Goal: Task Accomplishment & Management: Manage account settings

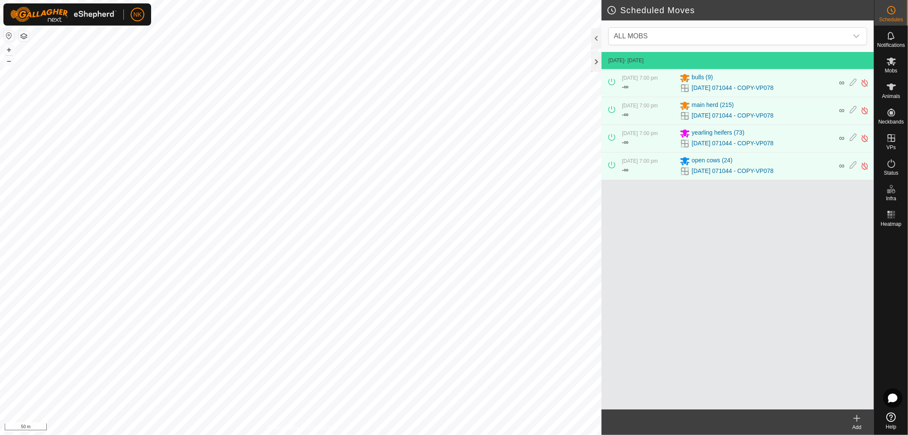
click at [855, 421] on icon at bounding box center [857, 418] width 10 height 10
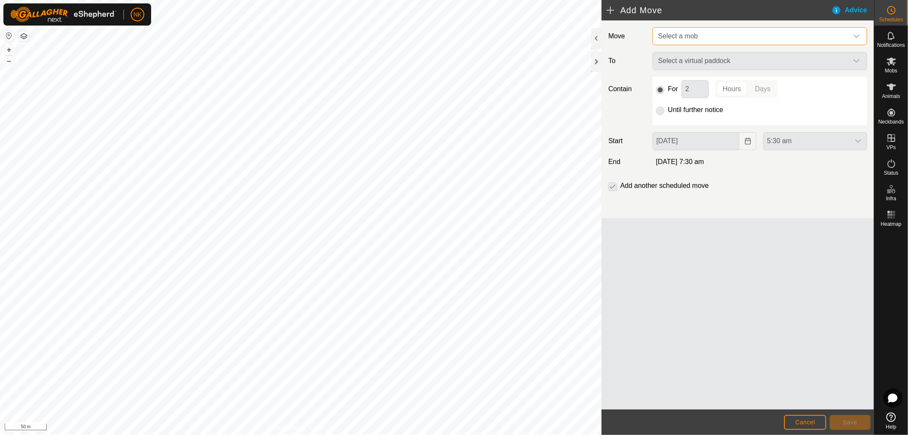
click at [744, 33] on span "Select a mob" at bounding box center [751, 36] width 193 height 17
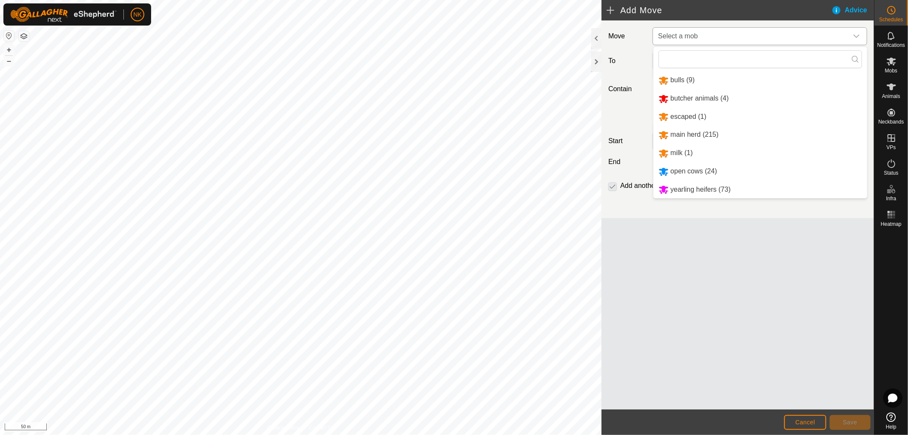
click at [686, 83] on li "bulls (9)" at bounding box center [761, 80] width 214 height 17
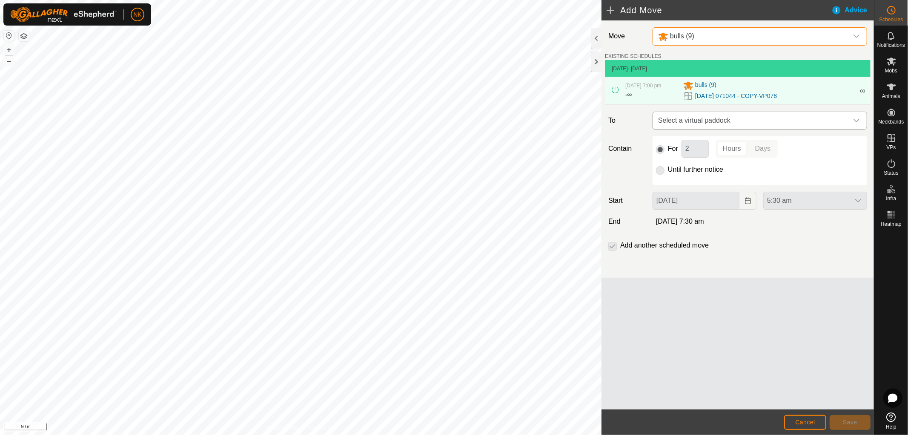
click at [703, 125] on span "Select a virtual paddock" at bounding box center [751, 120] width 193 height 17
click at [713, 320] on div "Move bulls (9) EXISTING SCHEDULES [DATE] - [DATE] [DATE] 7:00 pm - ∞ bulls [PHO…" at bounding box center [738, 214] width 272 height 389
click at [890, 62] on icon at bounding box center [891, 61] width 9 height 8
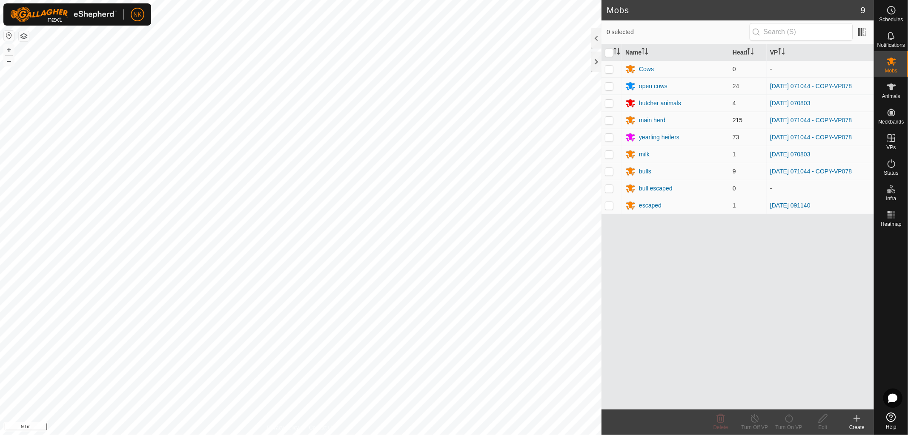
click at [609, 120] on p-checkbox at bounding box center [609, 120] width 9 height 7
checkbox input "true"
click at [610, 173] on p-checkbox at bounding box center [609, 171] width 9 height 7
checkbox input "true"
click at [608, 86] on p-checkbox at bounding box center [609, 86] width 9 height 7
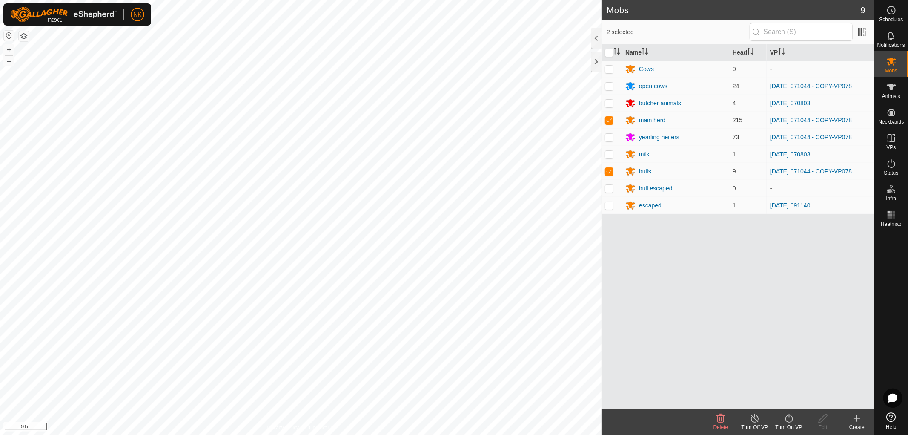
checkbox input "true"
click at [611, 136] on p-checkbox at bounding box center [609, 137] width 9 height 7
checkbox input "true"
click at [784, 421] on icon at bounding box center [789, 418] width 11 height 10
click at [784, 404] on link "Now" at bounding box center [814, 399] width 84 height 17
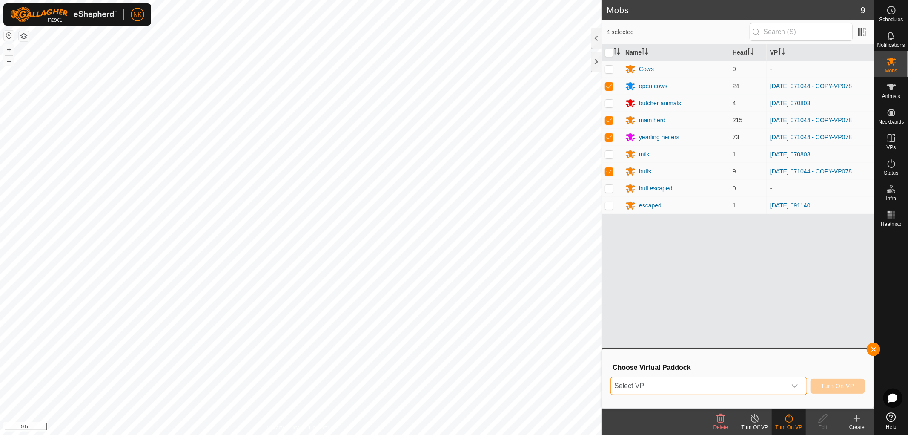
click at [751, 381] on span "Select VP" at bounding box center [698, 385] width 175 height 17
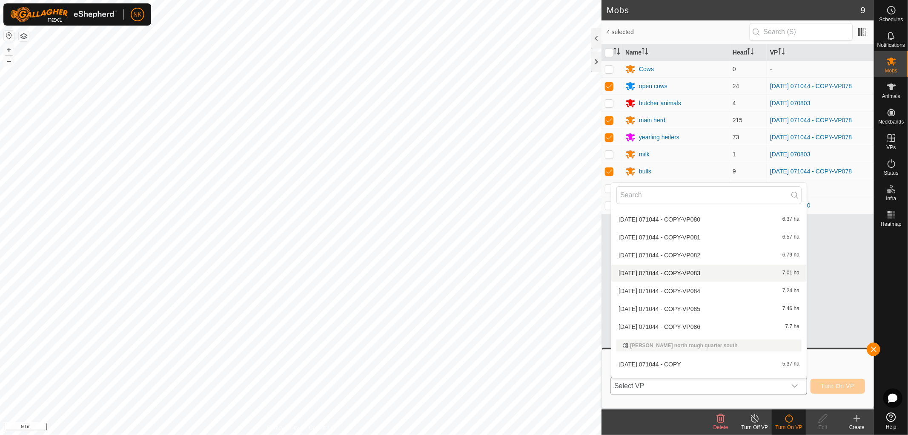
scroll to position [484, 0]
click at [691, 220] on li "[DATE] 071044 - COPY-VP079 6.15 ha" at bounding box center [708, 218] width 195 height 17
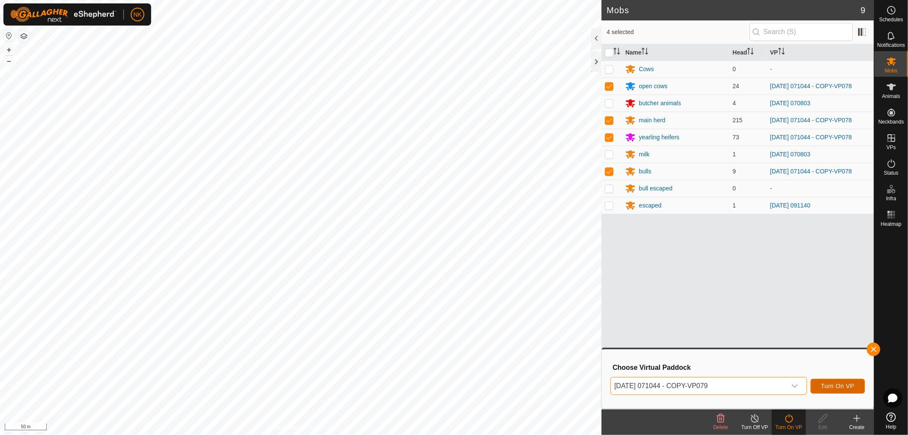
click at [837, 381] on button "Turn On VP" at bounding box center [838, 386] width 54 height 15
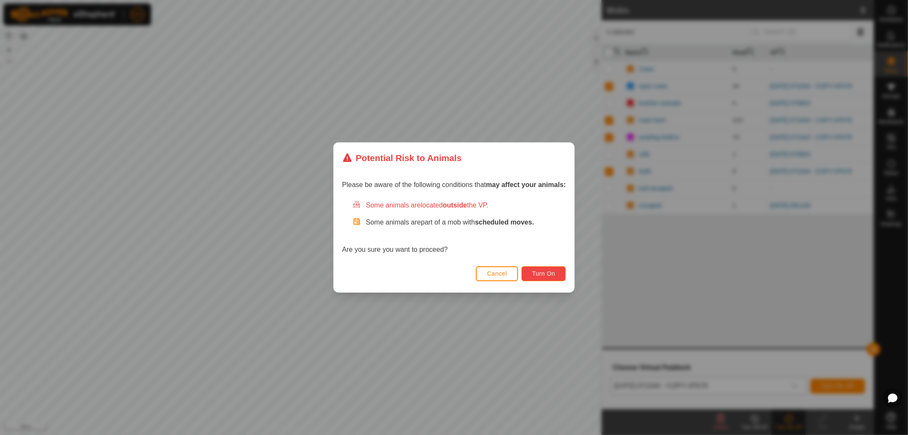
click at [549, 276] on span "Turn On" at bounding box center [543, 273] width 23 height 7
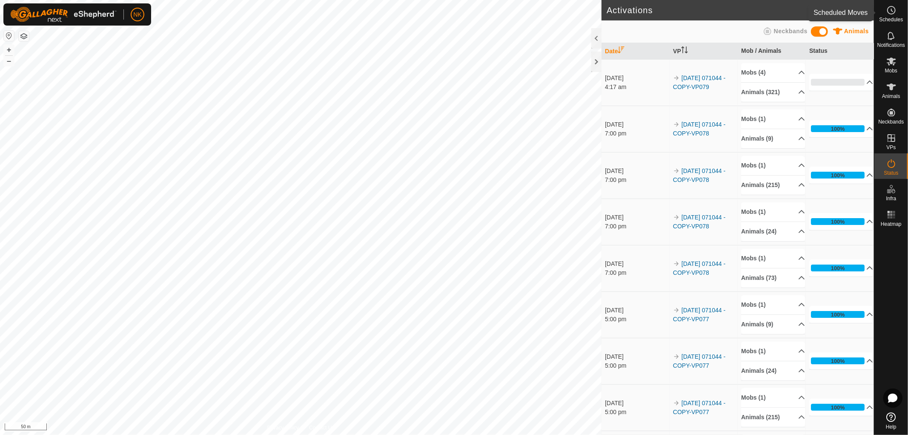
click at [888, 14] on icon at bounding box center [891, 10] width 10 height 10
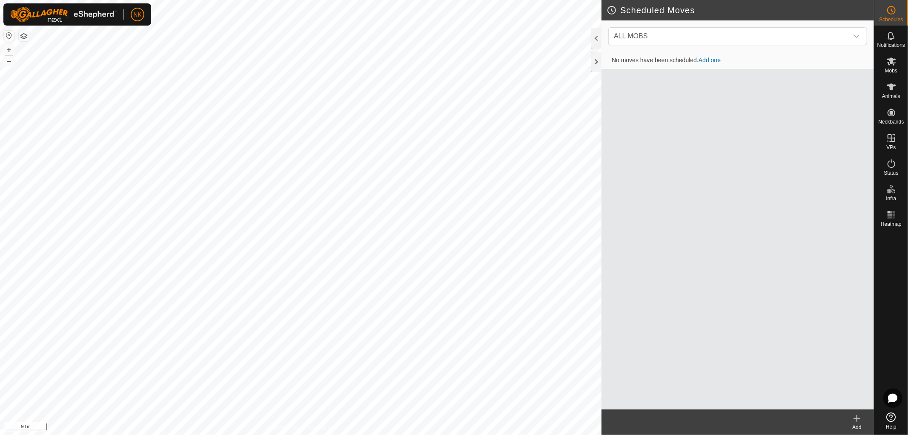
click at [859, 417] on icon at bounding box center [857, 418] width 10 height 10
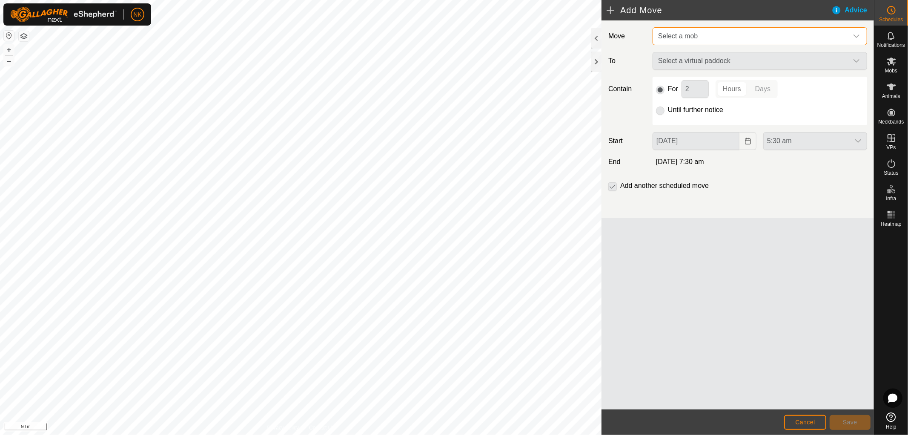
click at [708, 33] on span "Select a mob" at bounding box center [751, 36] width 193 height 17
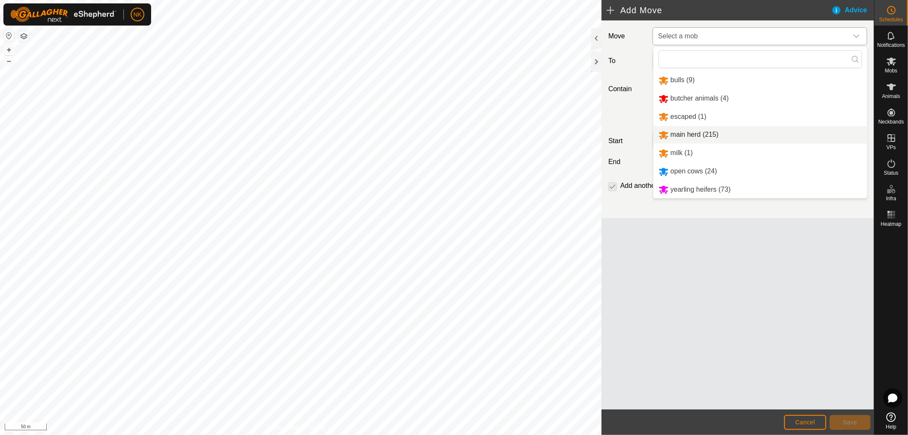
click at [683, 137] on li "main herd (215)" at bounding box center [761, 134] width 214 height 17
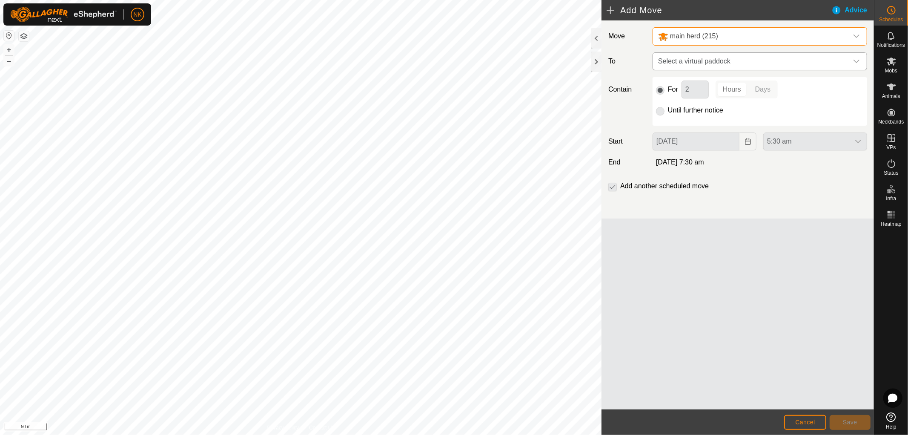
click at [717, 55] on span "Select a virtual paddock" at bounding box center [751, 61] width 193 height 17
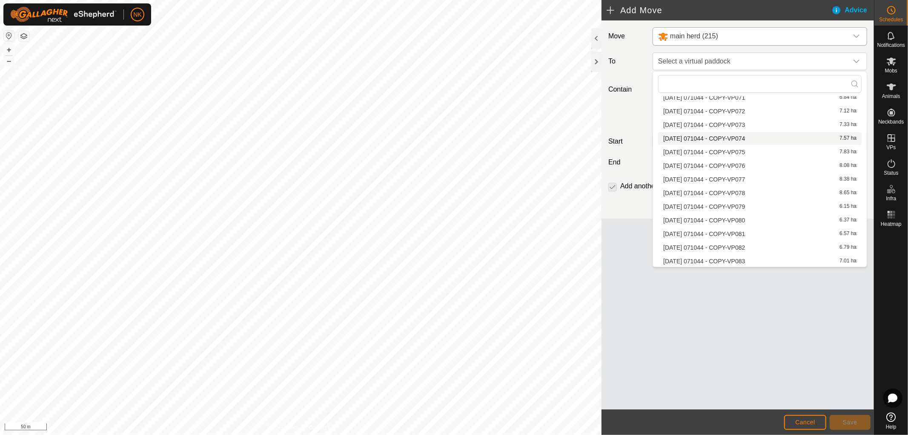
scroll to position [331, 0]
click at [725, 167] on li "[DATE] 071044 - COPY-VP080 6.37 ha" at bounding box center [760, 165] width 204 height 13
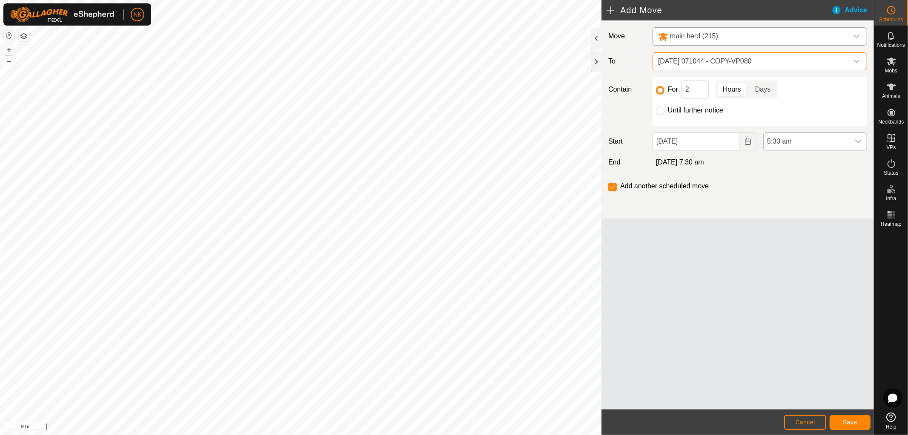
click at [768, 137] on span "5:30 am" at bounding box center [807, 141] width 86 height 17
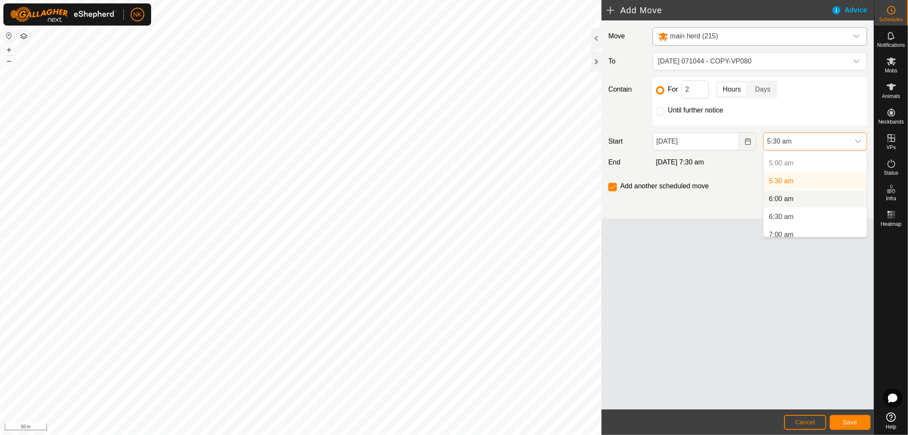
scroll to position [223, 0]
click at [789, 183] on li "7:00 am" at bounding box center [815, 187] width 103 height 17
click at [848, 413] on footer "Cancel Save" at bounding box center [738, 422] width 272 height 26
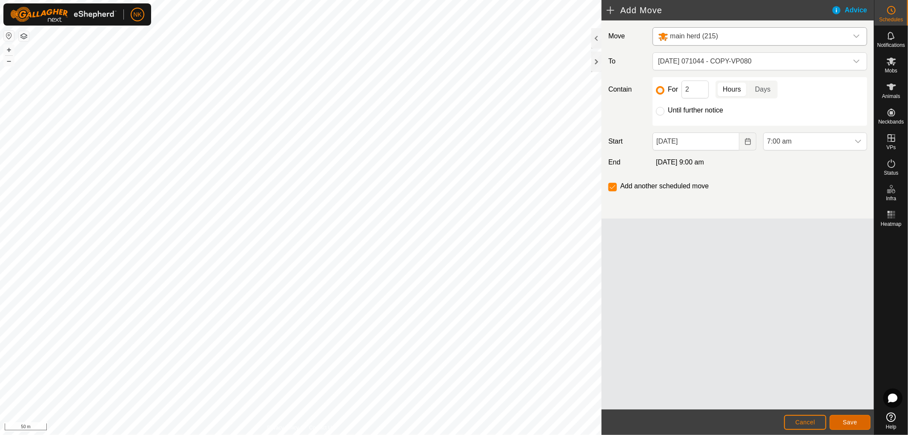
click at [846, 418] on button "Save" at bounding box center [850, 422] width 41 height 15
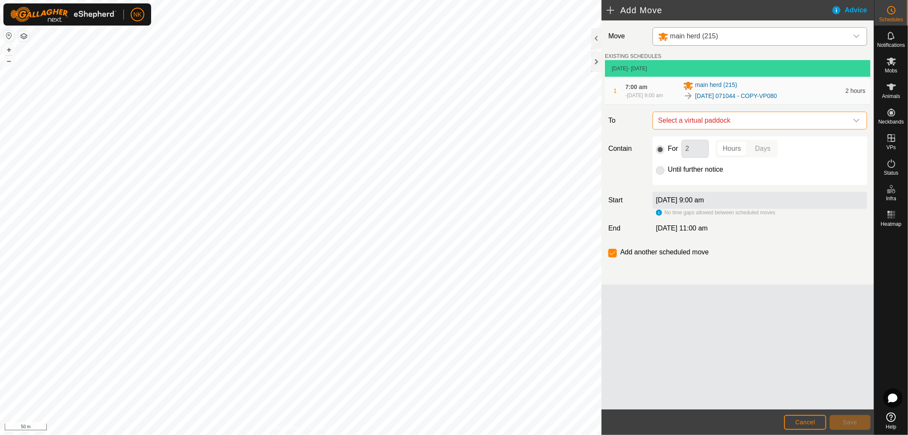
click at [743, 124] on span "Select a virtual paddock" at bounding box center [751, 120] width 193 height 17
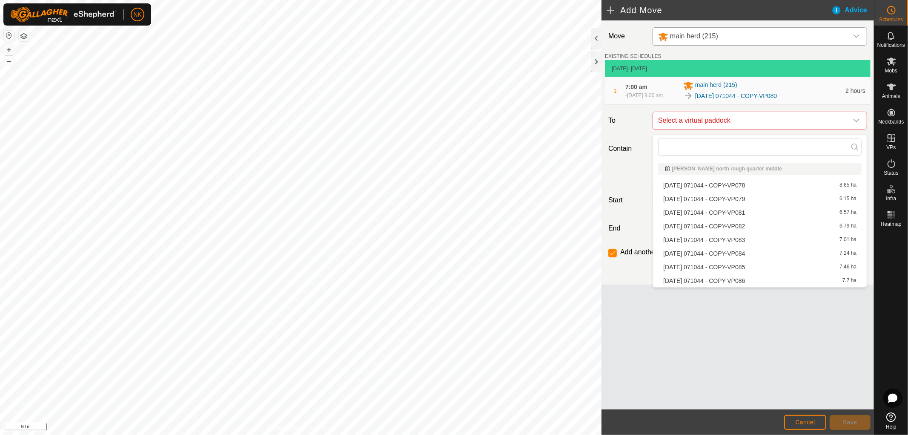
click at [738, 209] on li "[DATE] 071044 - COPY-VP081 6.57 ha" at bounding box center [760, 212] width 204 height 13
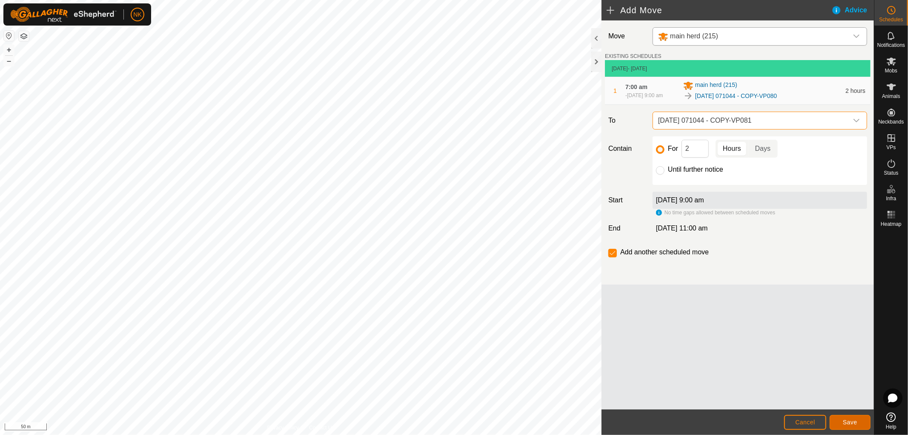
click at [839, 417] on button "Save" at bounding box center [850, 422] width 41 height 15
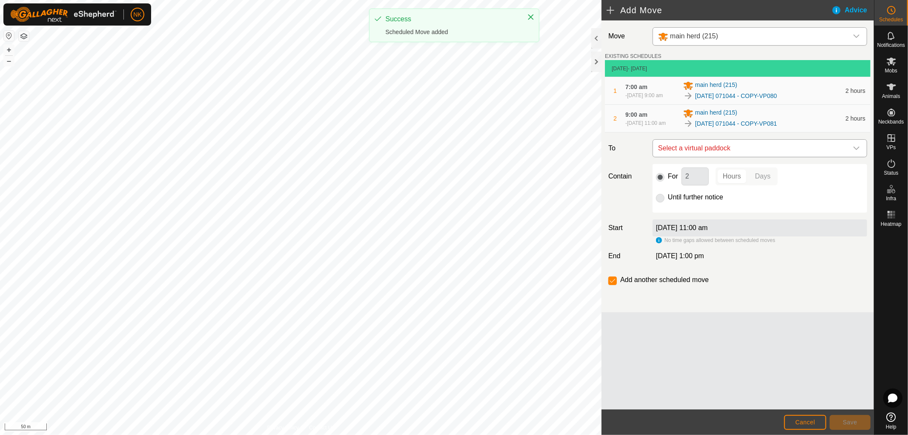
click at [737, 157] on span "Select a virtual paddock" at bounding box center [751, 148] width 193 height 17
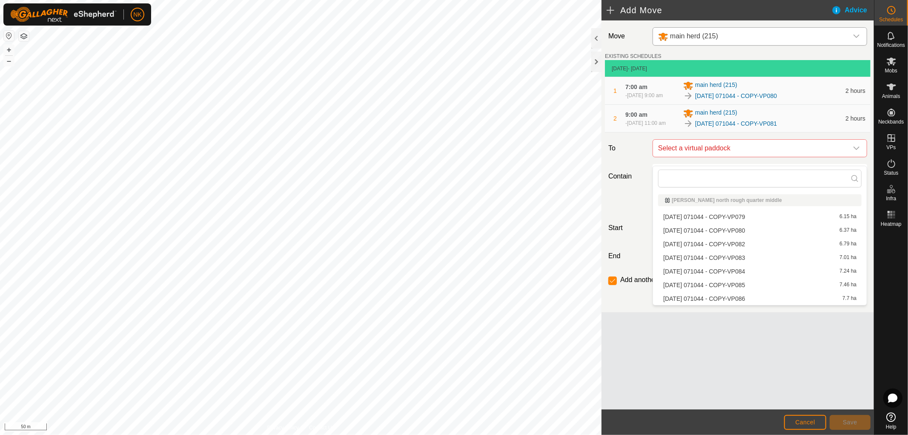
click at [730, 241] on li "[DATE] 071044 - COPY-VP082 6.79 ha" at bounding box center [760, 244] width 204 height 13
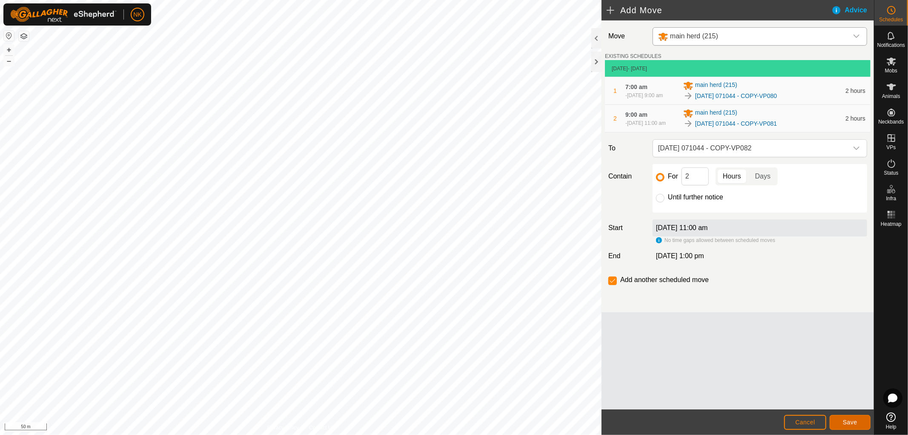
click at [846, 416] on button "Save" at bounding box center [850, 422] width 41 height 15
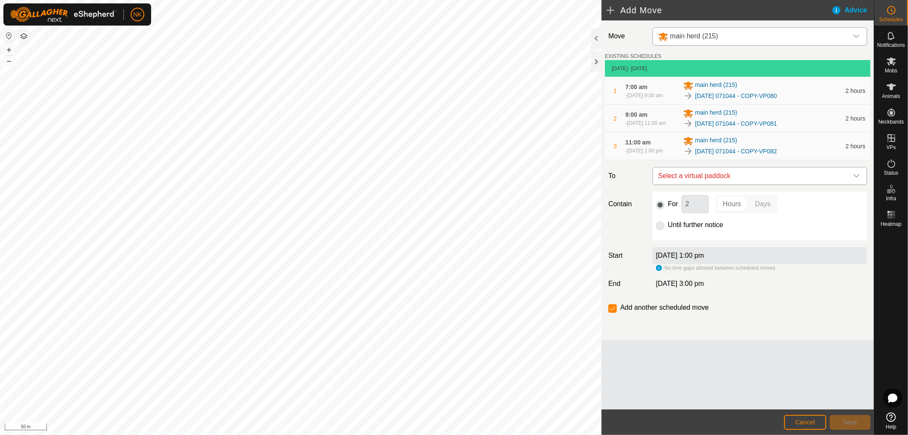
click at [764, 184] on span "Select a virtual paddock" at bounding box center [751, 175] width 193 height 17
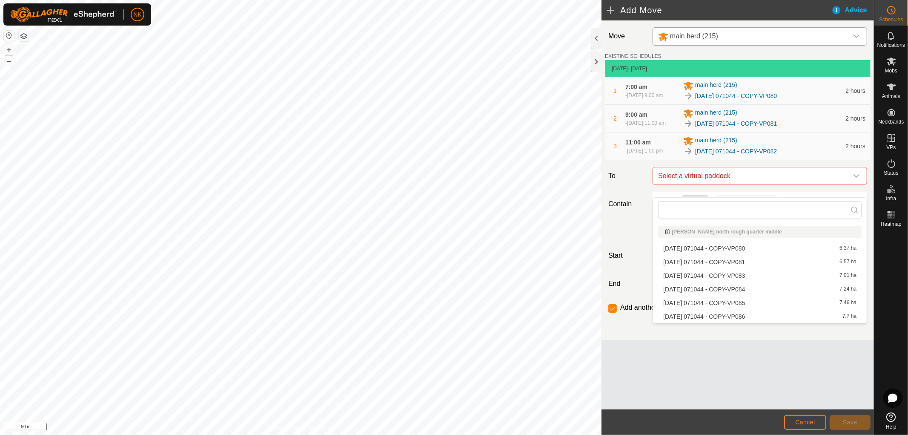
click at [743, 274] on li "[DATE] 071044 - COPY-VP083 7.01 ha" at bounding box center [760, 275] width 204 height 13
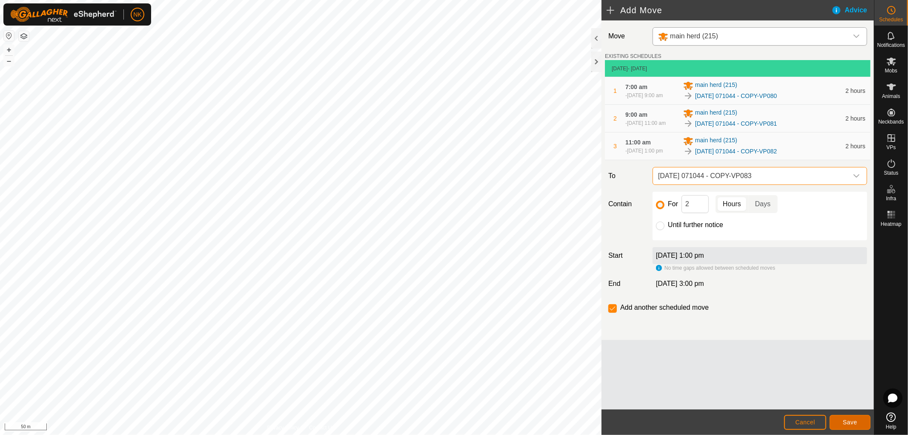
click at [840, 417] on button "Save" at bounding box center [850, 422] width 41 height 15
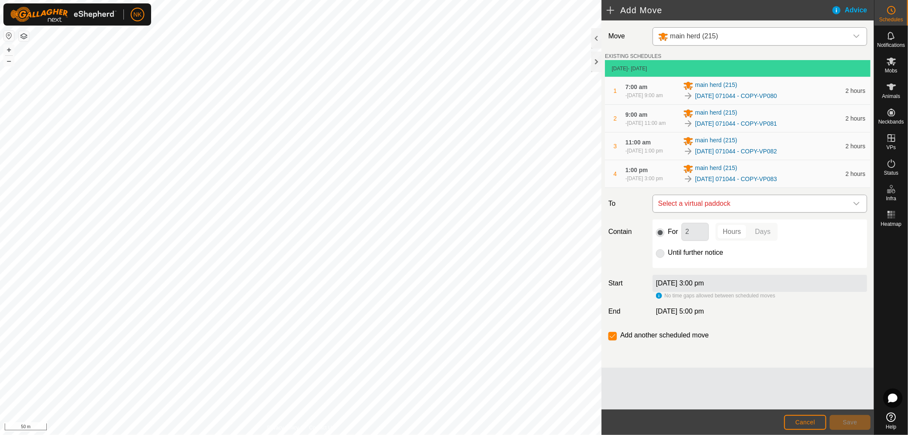
click at [733, 212] on span "Select a virtual paddock" at bounding box center [751, 203] width 193 height 17
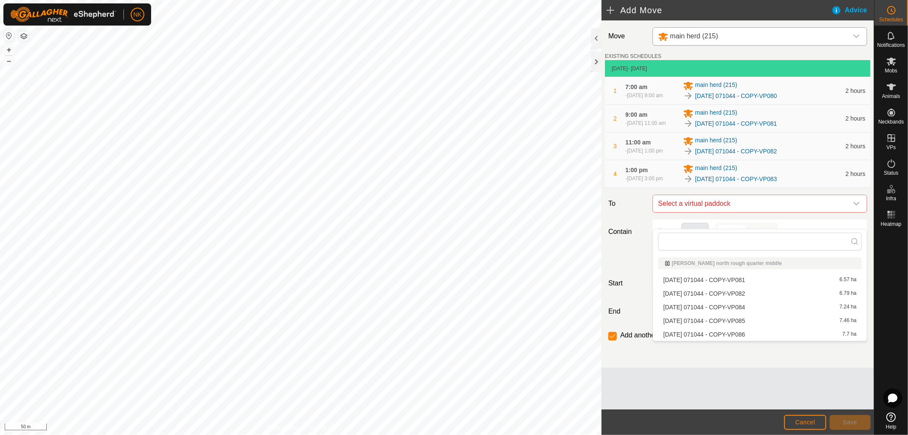
click at [731, 304] on li "[DATE] 071044 - COPY-VP084 7.24 ha" at bounding box center [760, 307] width 204 height 13
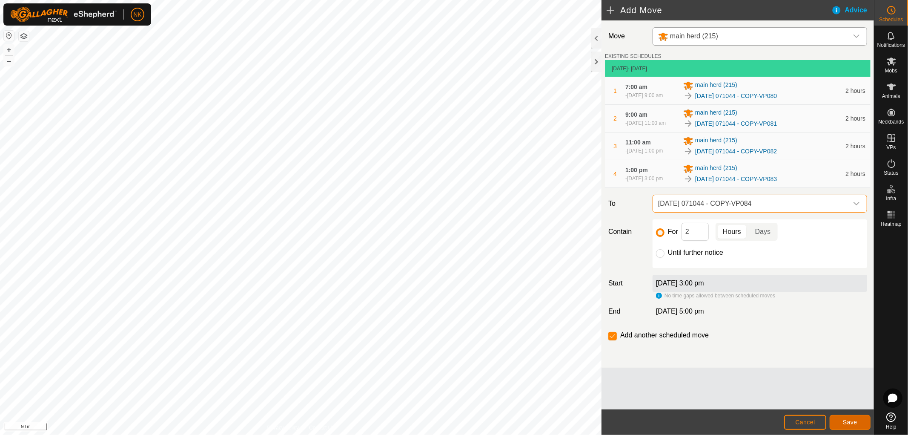
click at [849, 422] on span "Save" at bounding box center [850, 422] width 14 height 7
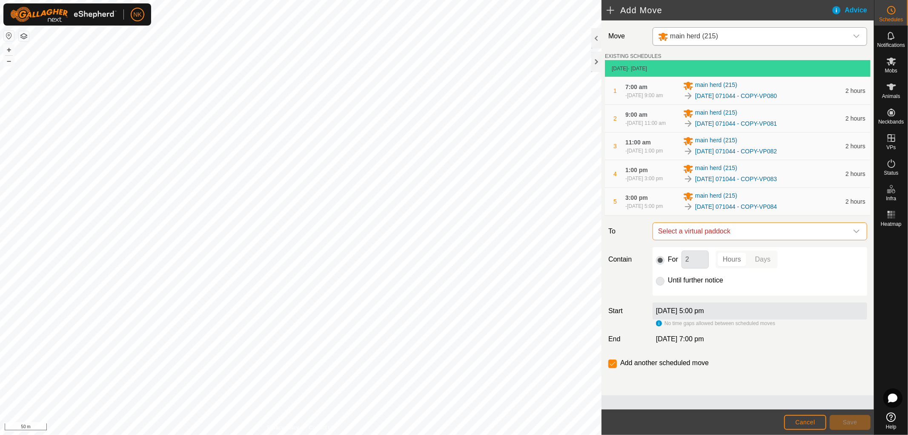
click at [744, 240] on span "Select a virtual paddock" at bounding box center [751, 231] width 193 height 17
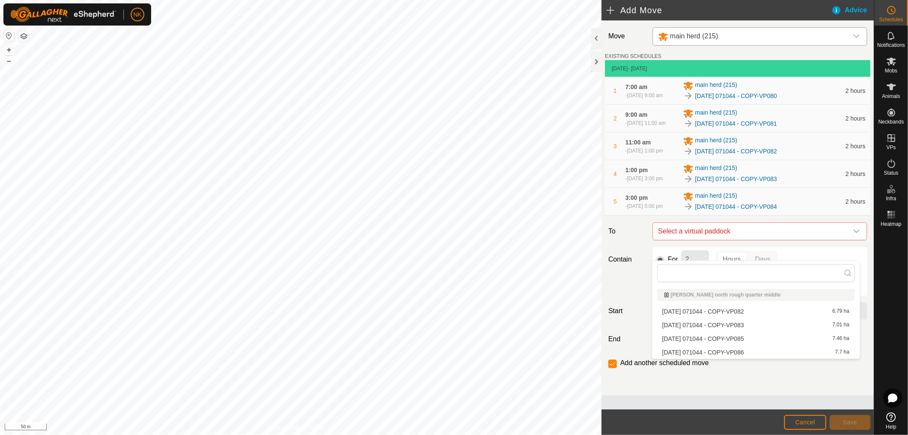
click at [741, 338] on li "[DATE] 071044 - COPY-VP085 7.46 ha" at bounding box center [756, 338] width 198 height 13
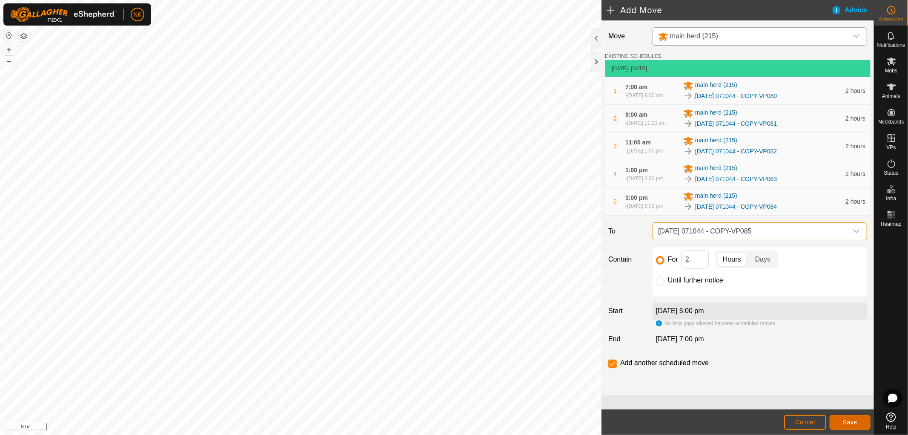
click at [848, 422] on span "Save" at bounding box center [850, 422] width 14 height 7
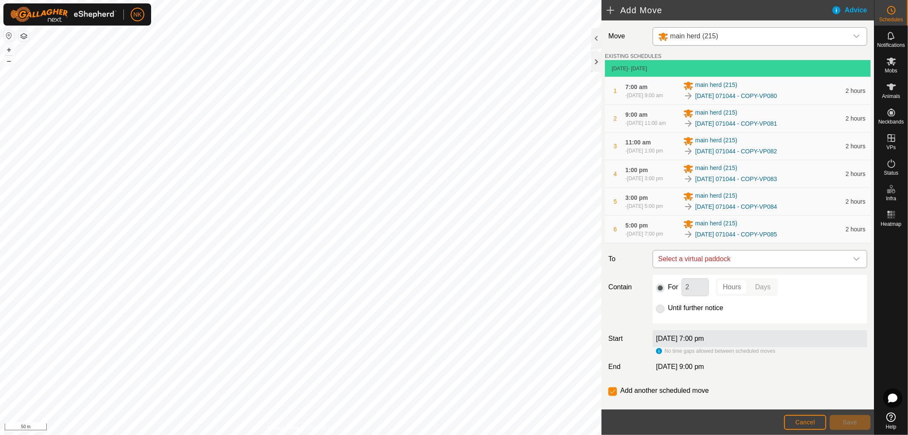
click at [768, 267] on span "Select a virtual paddock" at bounding box center [751, 258] width 193 height 17
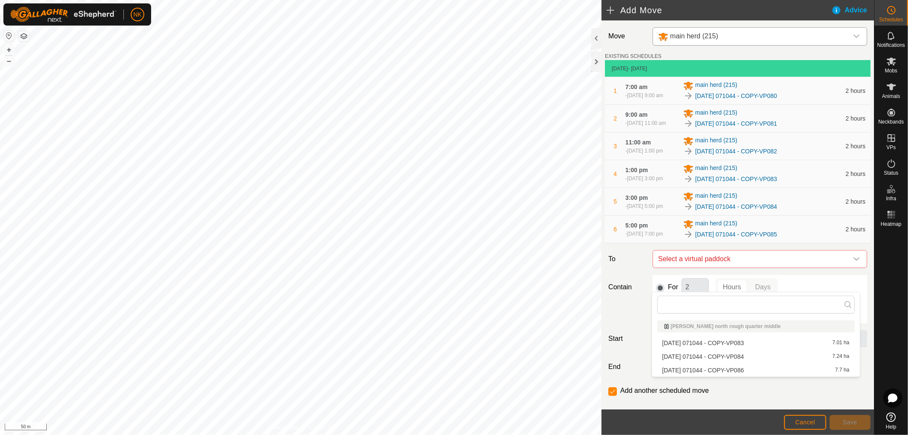
click at [743, 368] on li "[DATE] 071044 - COPY-VP086 7.7 ha" at bounding box center [756, 370] width 198 height 13
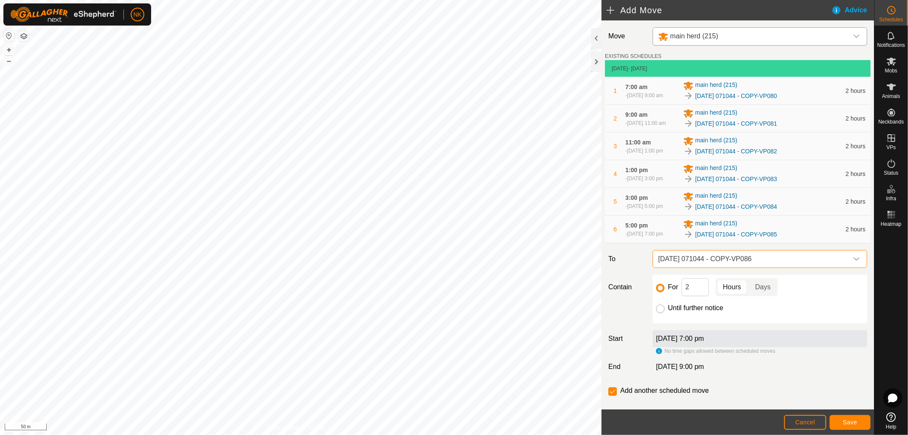
click at [660, 313] on input "Until further notice" at bounding box center [660, 308] width 9 height 9
radio input "true"
checkbox input "false"
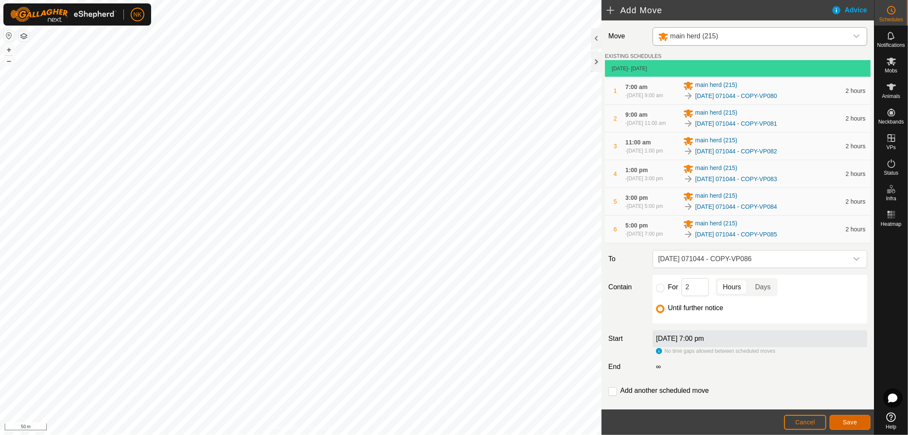
click at [853, 420] on span "Save" at bounding box center [850, 422] width 14 height 7
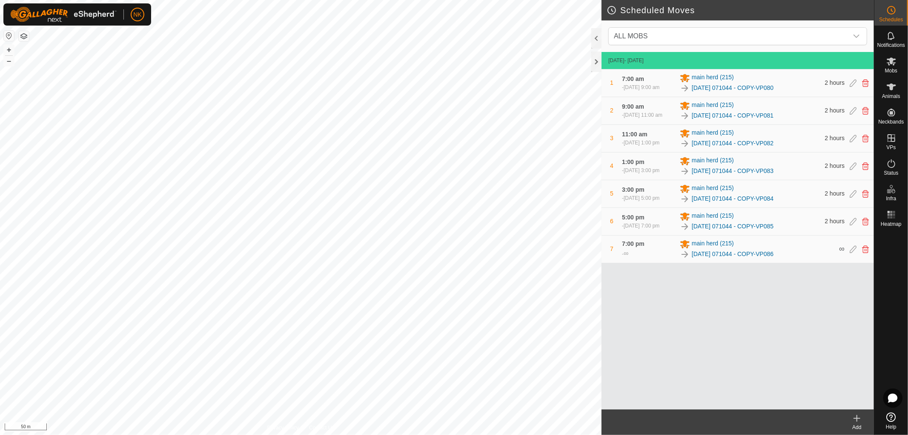
click at [858, 419] on icon at bounding box center [857, 418] width 10 height 10
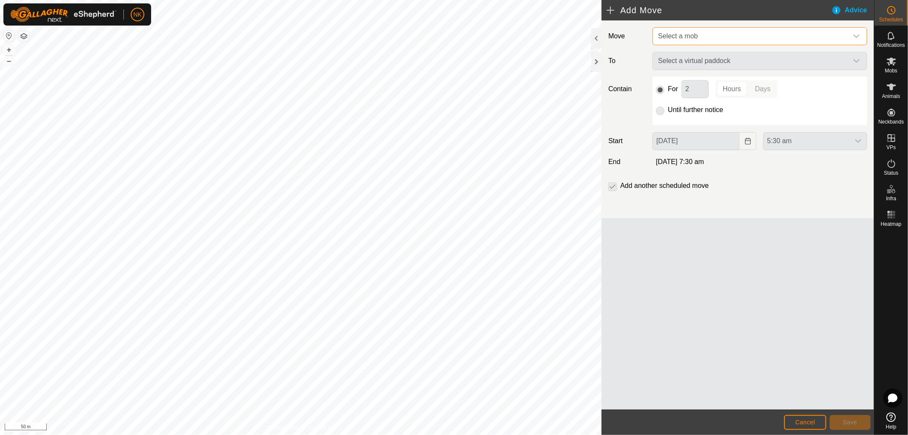
click at [720, 37] on span "Select a mob" at bounding box center [751, 36] width 193 height 17
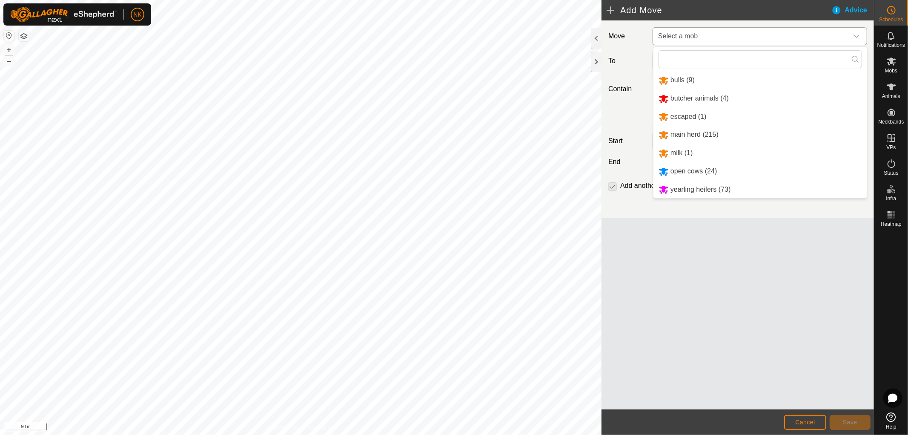
click at [693, 186] on li "yearling heifers (73)" at bounding box center [761, 189] width 214 height 17
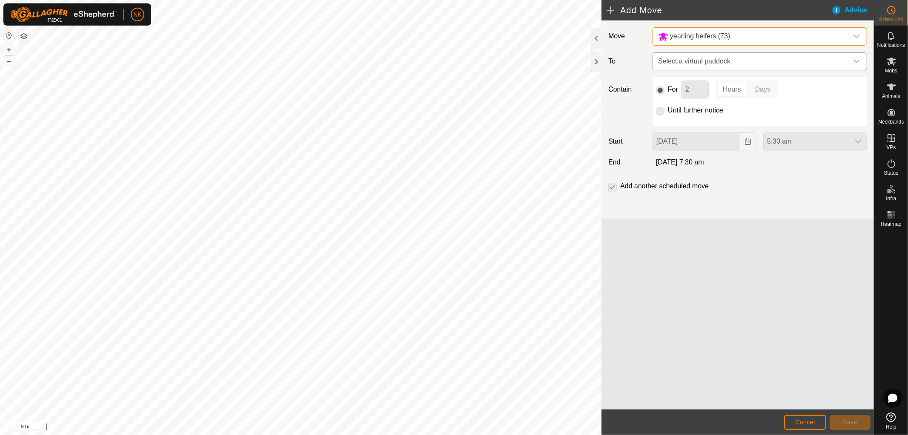
click at [704, 61] on span "Select a virtual paddock" at bounding box center [751, 61] width 193 height 17
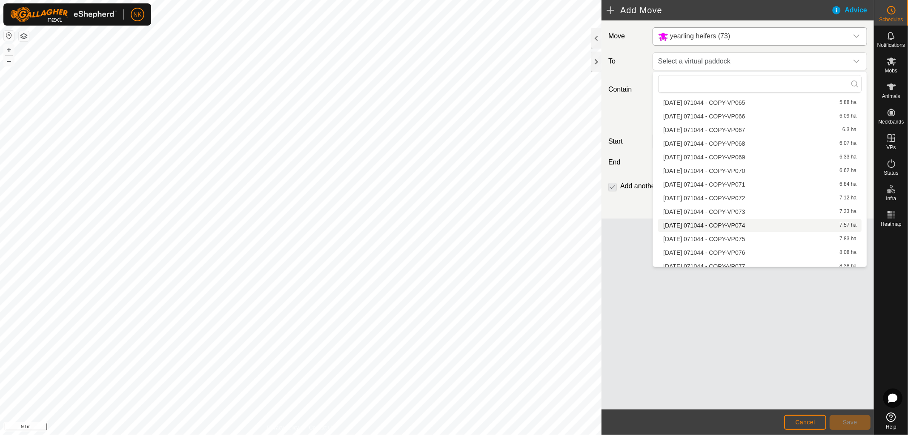
scroll to position [284, 0]
click at [732, 212] on li "[DATE] 071044 - COPY-VP080 6.37 ha" at bounding box center [760, 212] width 204 height 13
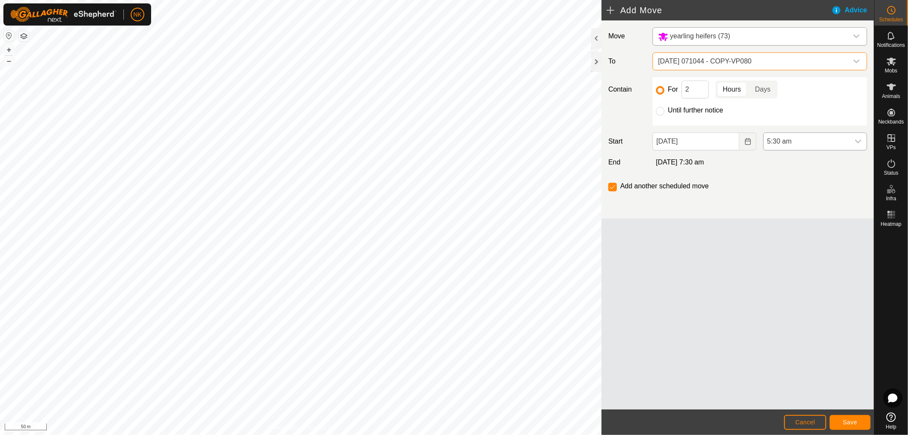
click at [787, 138] on span "5:30 am" at bounding box center [807, 141] width 86 height 17
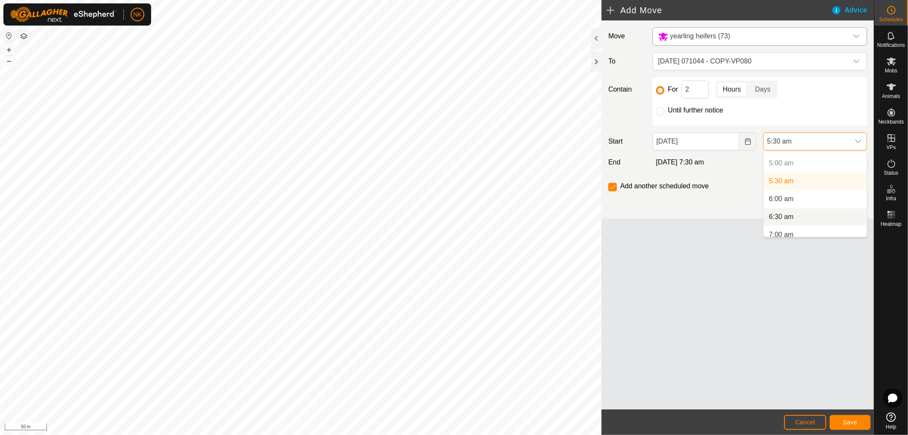
scroll to position [182, 0]
click at [783, 224] on li "7:00 am" at bounding box center [815, 228] width 103 height 17
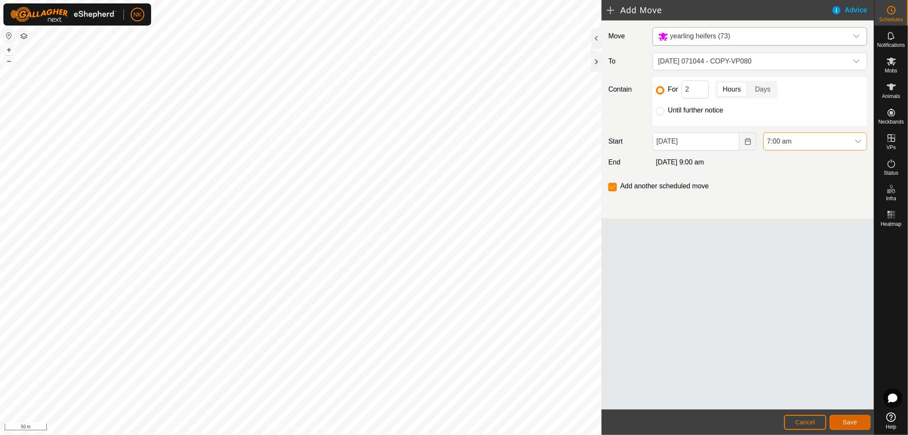
click at [844, 422] on span "Save" at bounding box center [850, 422] width 14 height 7
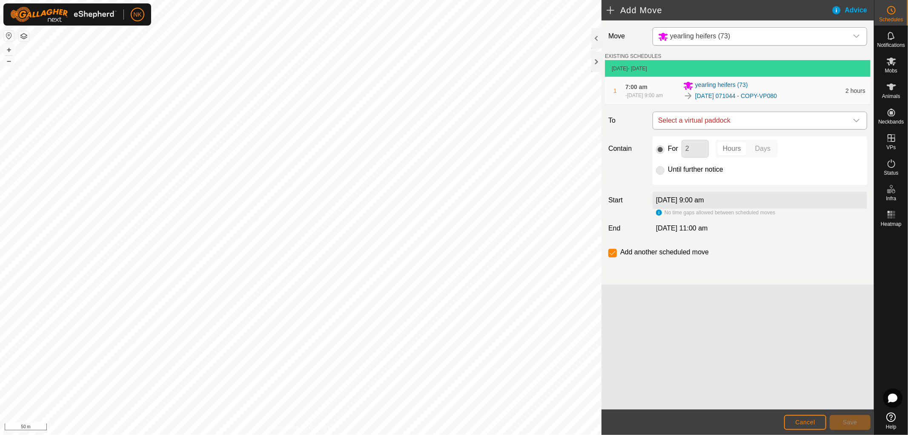
click at [720, 126] on span "Select a virtual paddock" at bounding box center [751, 120] width 193 height 17
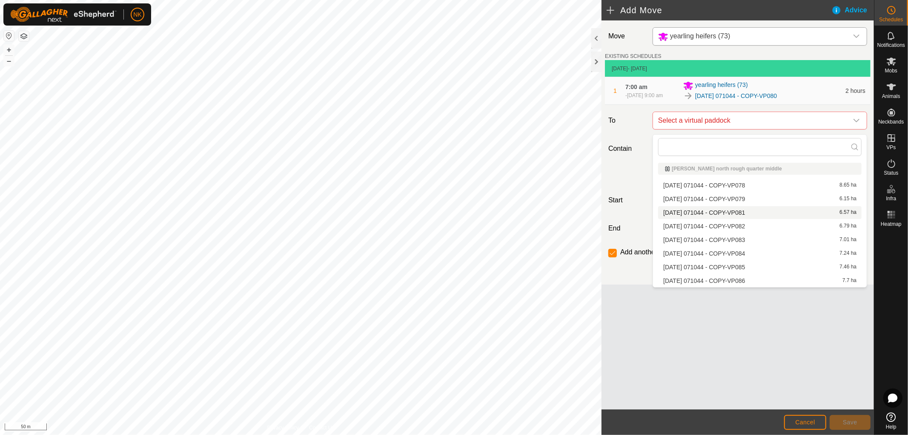
click at [711, 211] on li "[DATE] 071044 - COPY-VP081 6.57 ha" at bounding box center [760, 212] width 204 height 13
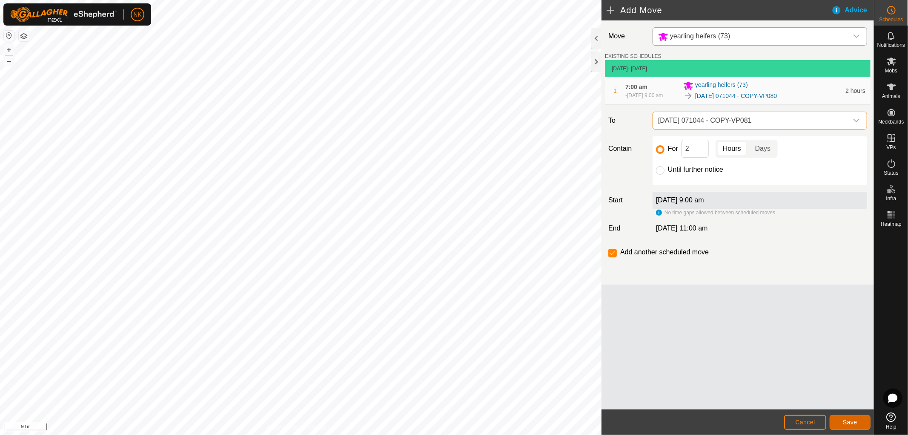
click at [865, 428] on button "Save" at bounding box center [850, 422] width 41 height 15
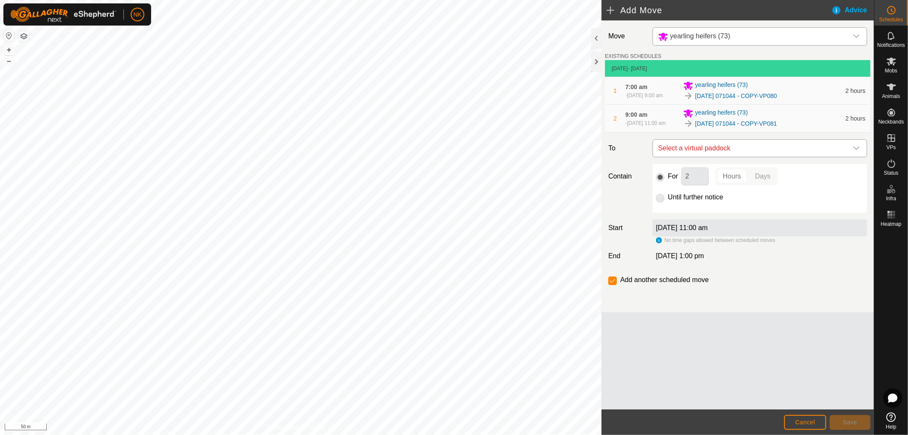
click at [706, 157] on span "Select a virtual paddock" at bounding box center [751, 148] width 193 height 17
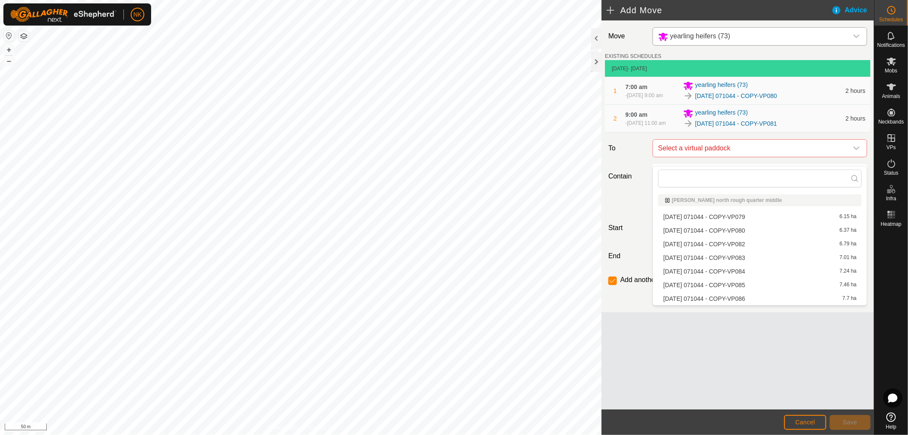
click at [718, 245] on li "[DATE] 071044 - COPY-VP082 6.79 ha" at bounding box center [760, 244] width 204 height 13
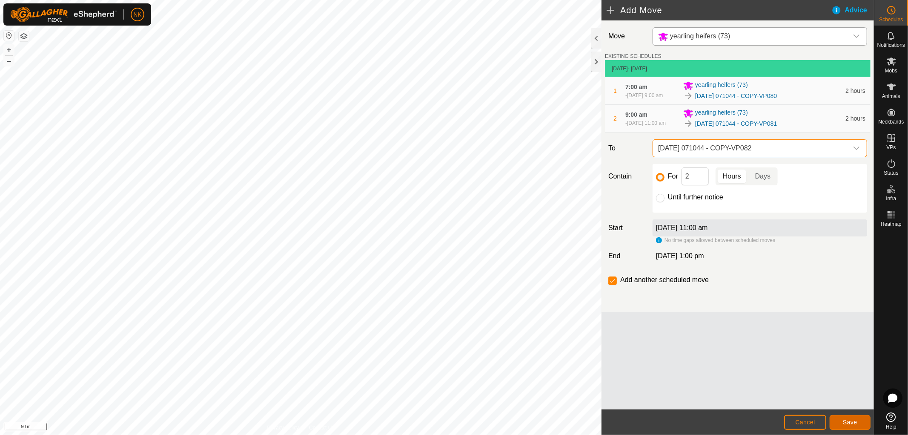
click at [854, 420] on span "Save" at bounding box center [850, 422] width 14 height 7
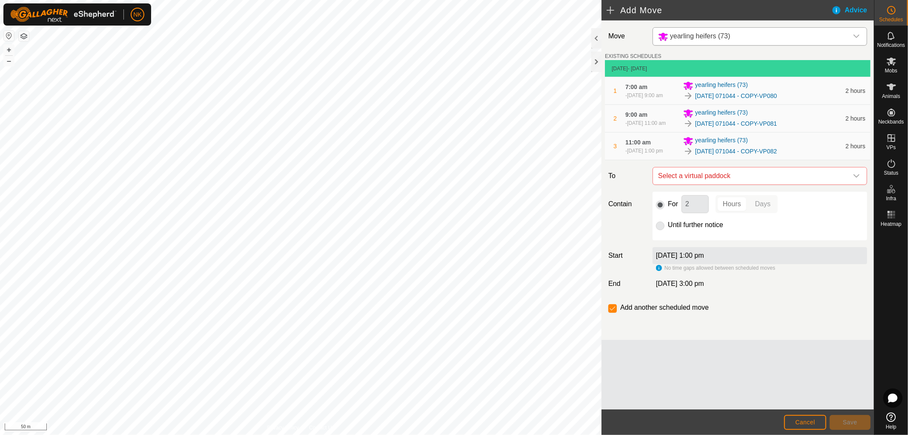
click at [725, 184] on span "Select a virtual paddock" at bounding box center [751, 175] width 193 height 17
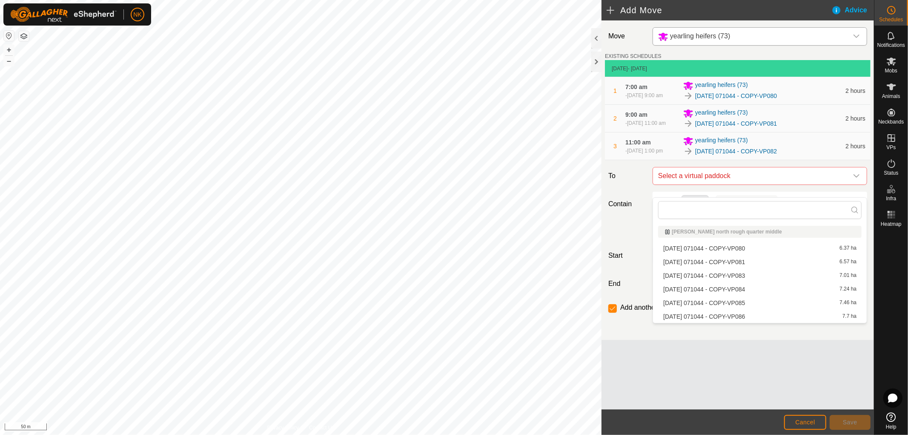
click at [718, 279] on li "[DATE] 071044 - COPY-VP083 7.01 ha" at bounding box center [760, 275] width 204 height 13
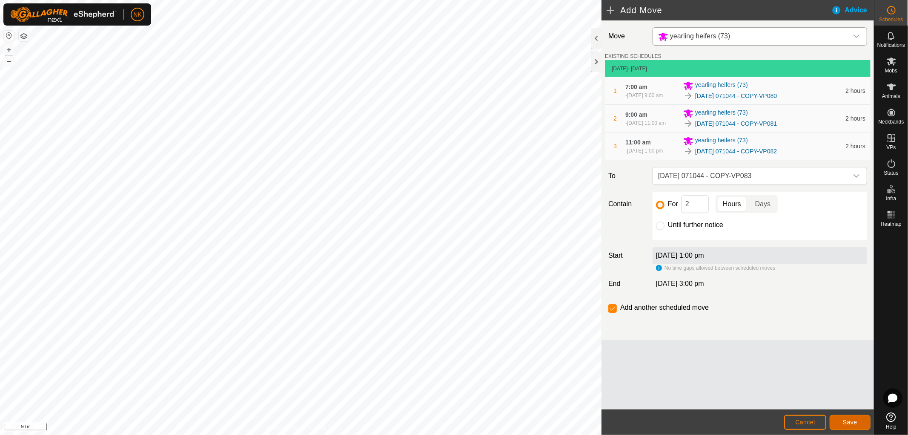
click at [843, 420] on span "Save" at bounding box center [850, 422] width 14 height 7
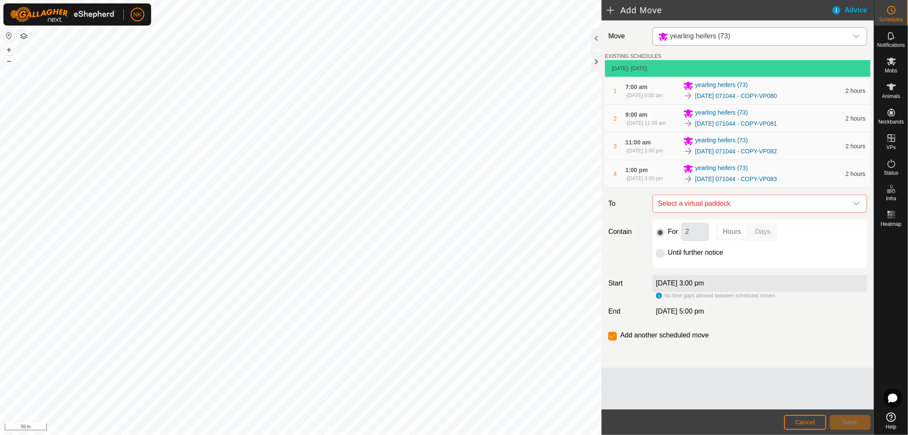
click at [721, 212] on span "Select a virtual paddock" at bounding box center [751, 203] width 193 height 17
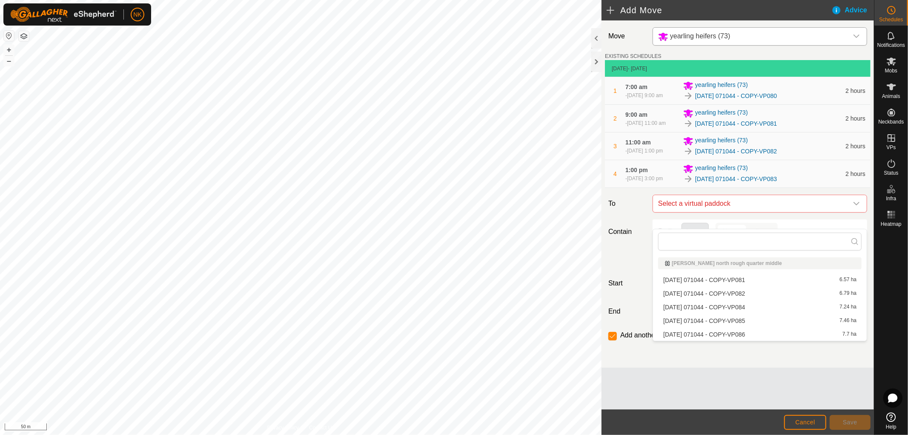
click at [737, 309] on li "[DATE] 071044 - COPY-VP084 7.24 ha" at bounding box center [760, 307] width 204 height 13
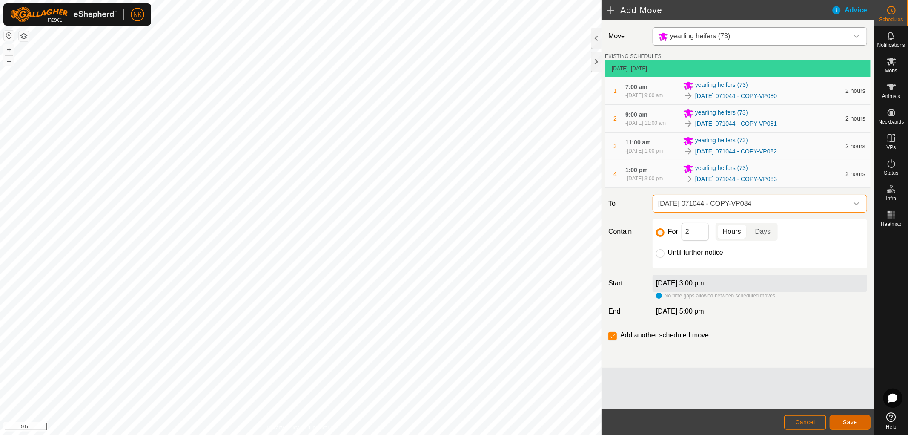
click at [841, 417] on button "Save" at bounding box center [850, 422] width 41 height 15
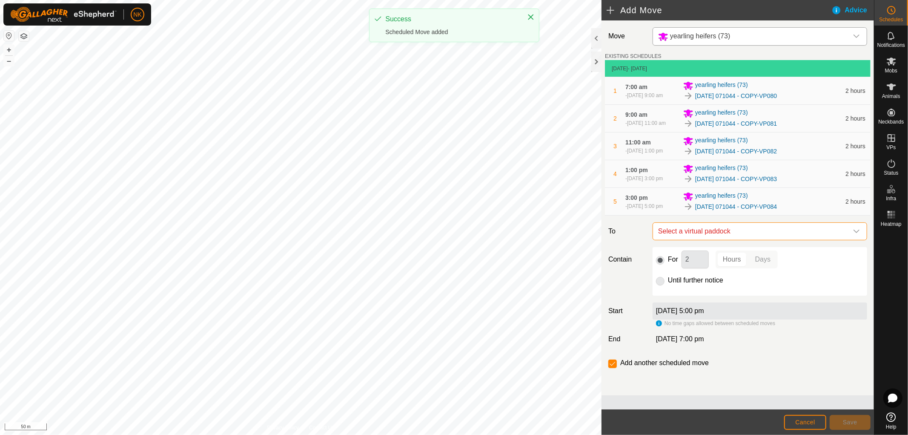
click at [734, 240] on span "Select a virtual paddock" at bounding box center [751, 231] width 193 height 17
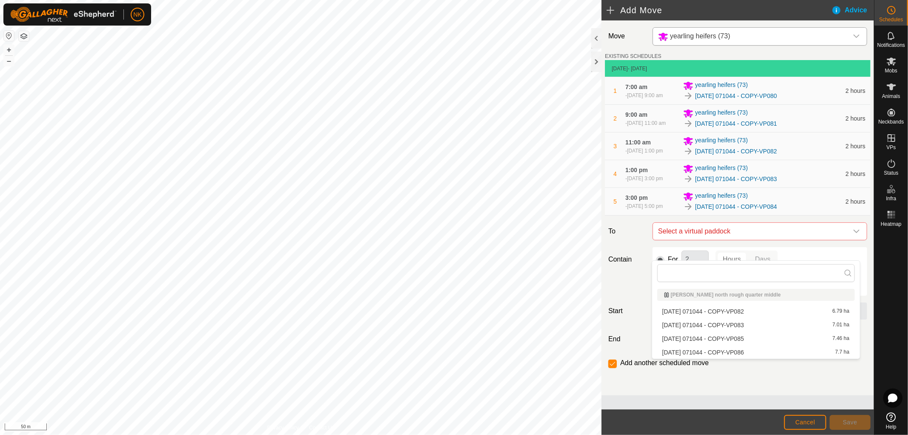
click at [736, 338] on li "[DATE] 071044 - COPY-VP085 7.46 ha" at bounding box center [756, 338] width 198 height 13
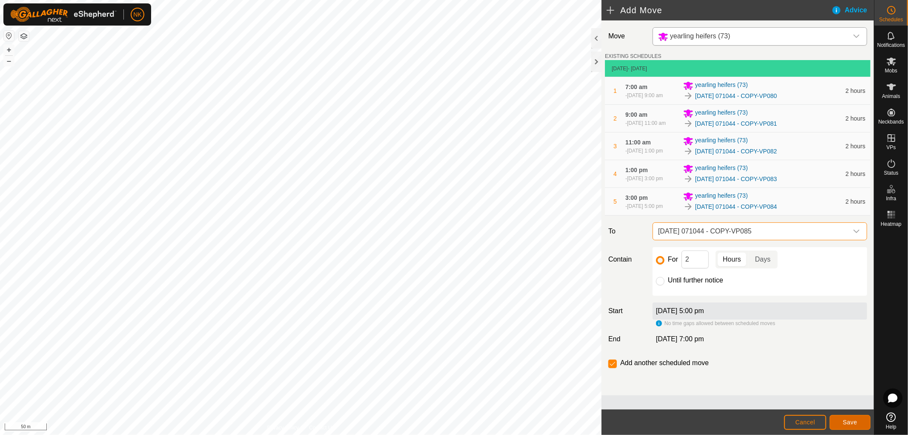
click at [856, 426] on button "Save" at bounding box center [850, 422] width 41 height 15
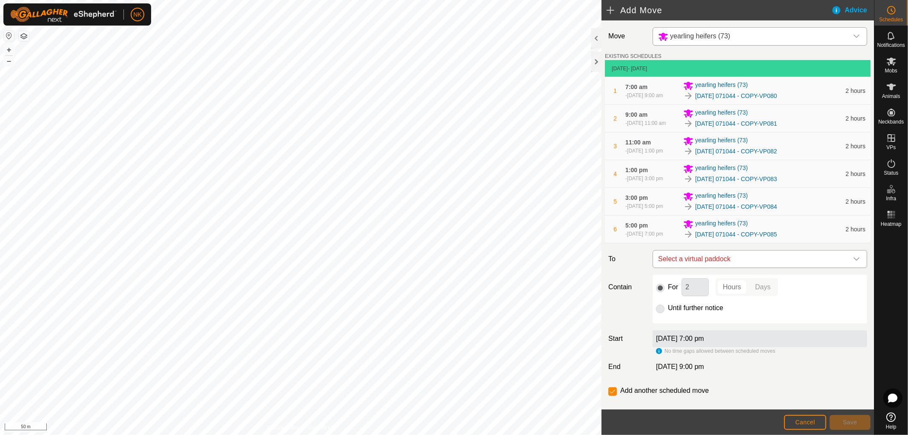
click at [731, 267] on span "Select a virtual paddock" at bounding box center [751, 258] width 193 height 17
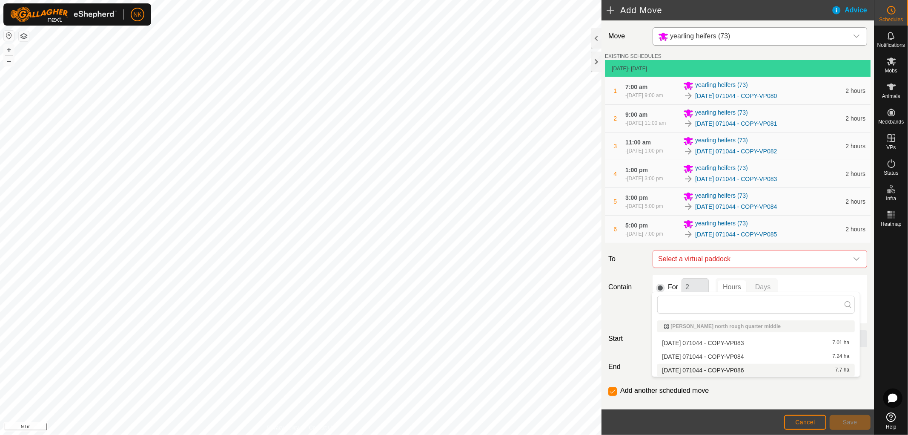
click at [742, 368] on span "[DATE] 071044 - COPY-VP086" at bounding box center [704, 370] width 82 height 6
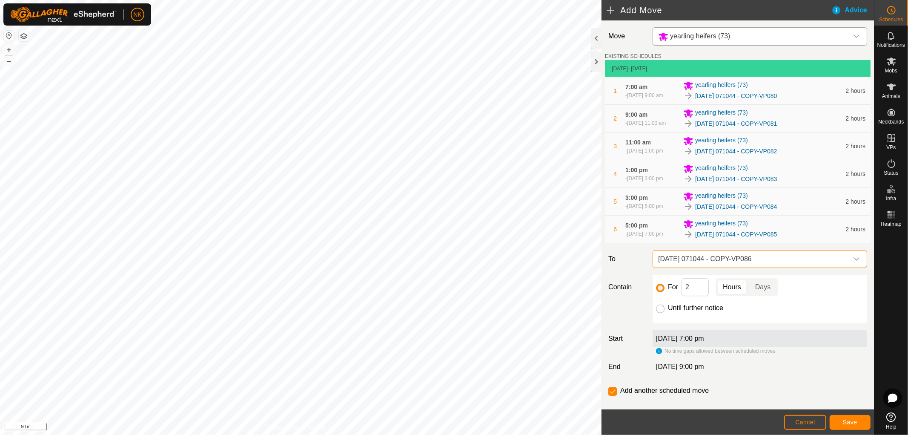
click at [660, 313] on input "Until further notice" at bounding box center [660, 308] width 9 height 9
radio input "true"
checkbox input "false"
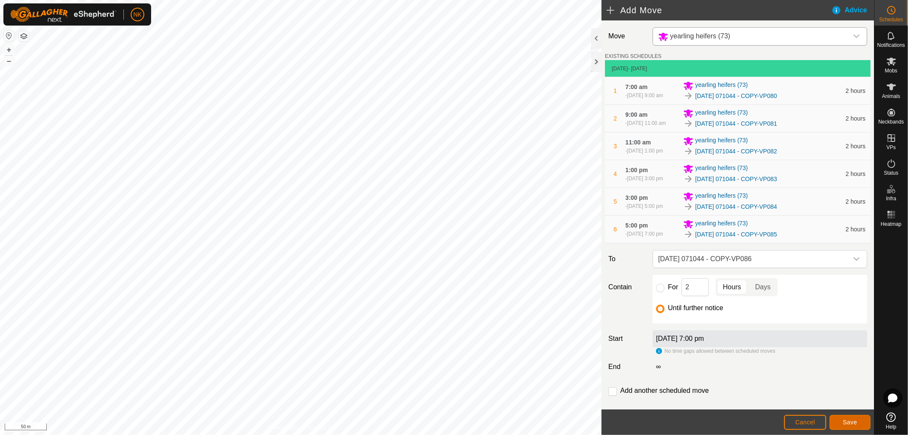
click at [855, 420] on span "Save" at bounding box center [850, 422] width 14 height 7
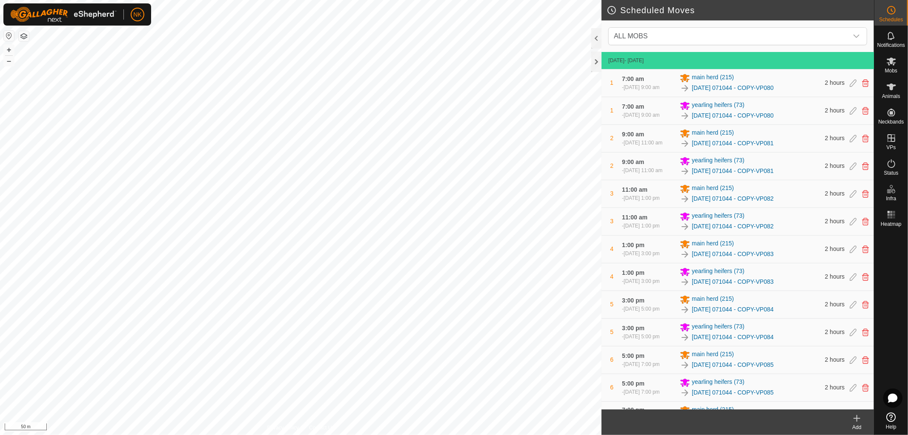
click at [859, 413] on icon at bounding box center [857, 418] width 10 height 10
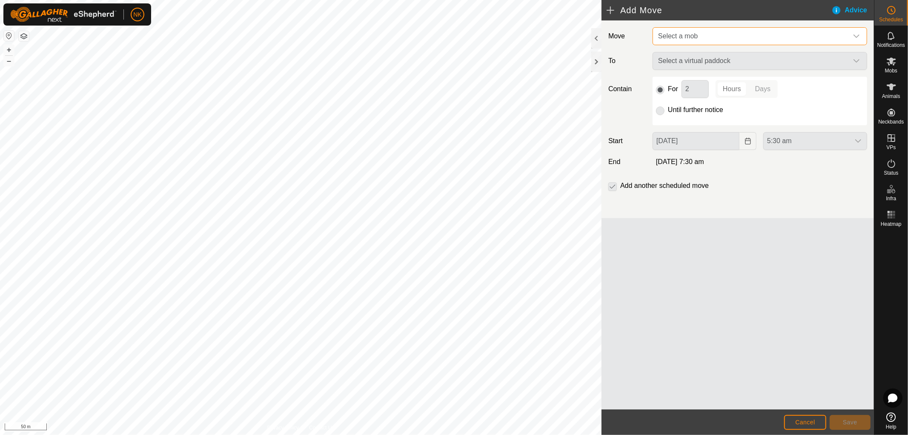
click at [690, 33] on span "Select a mob" at bounding box center [678, 35] width 40 height 7
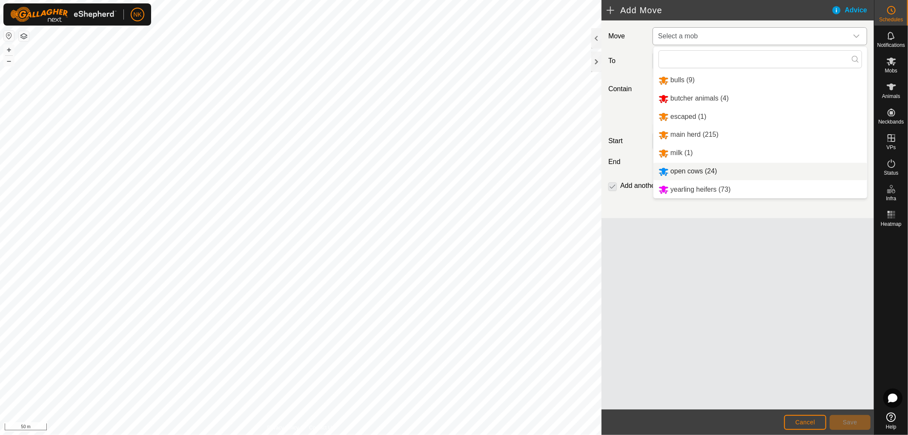
click at [686, 172] on li "open cows (24)" at bounding box center [761, 171] width 214 height 17
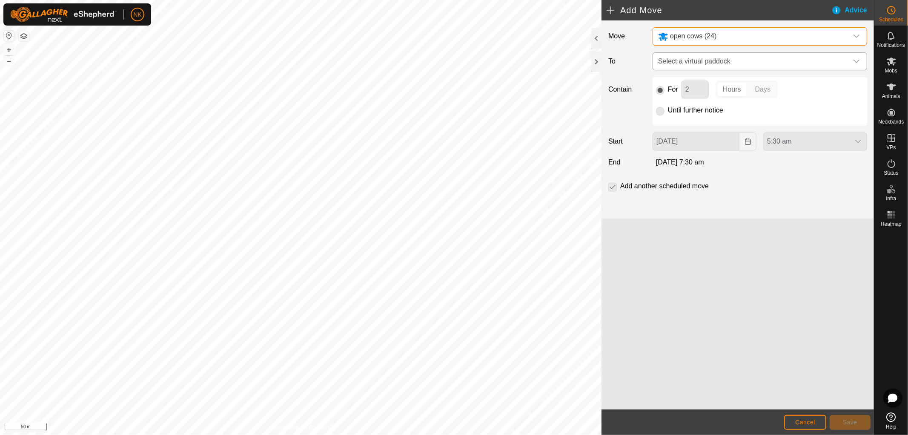
click at [723, 61] on span "Select a virtual paddock" at bounding box center [751, 61] width 193 height 17
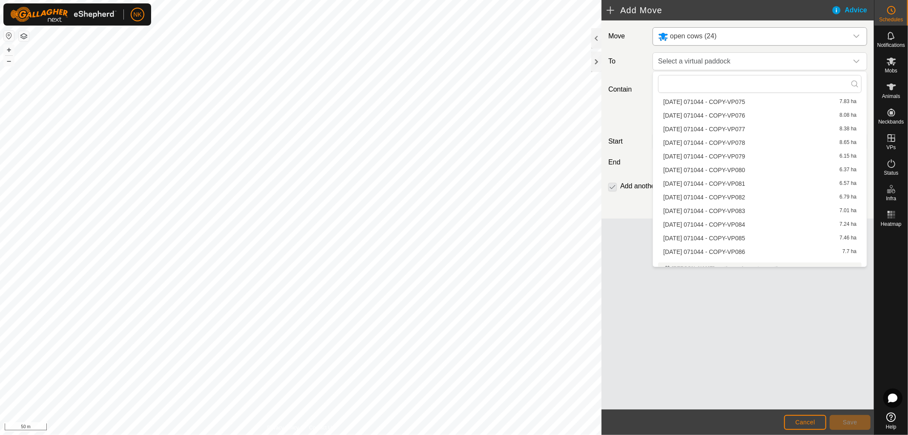
scroll to position [331, 0]
click at [733, 164] on li "[DATE] 071044 - COPY-VP080 6.37 ha" at bounding box center [760, 165] width 204 height 13
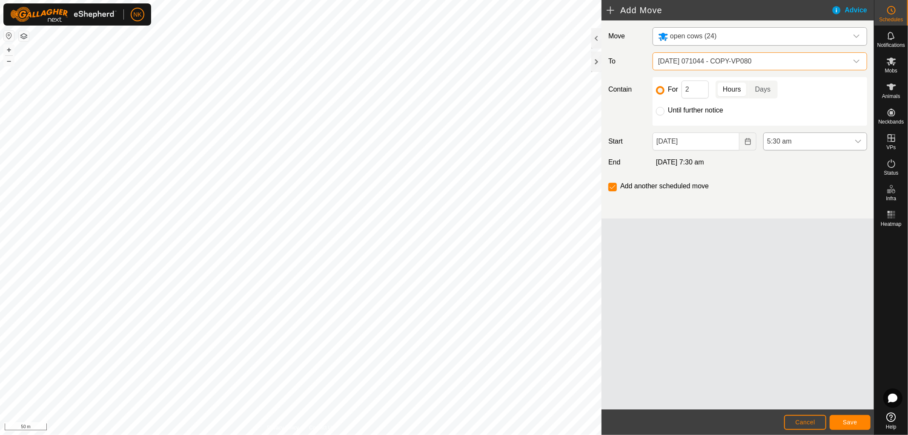
click at [777, 137] on span "5:30 am" at bounding box center [807, 141] width 86 height 17
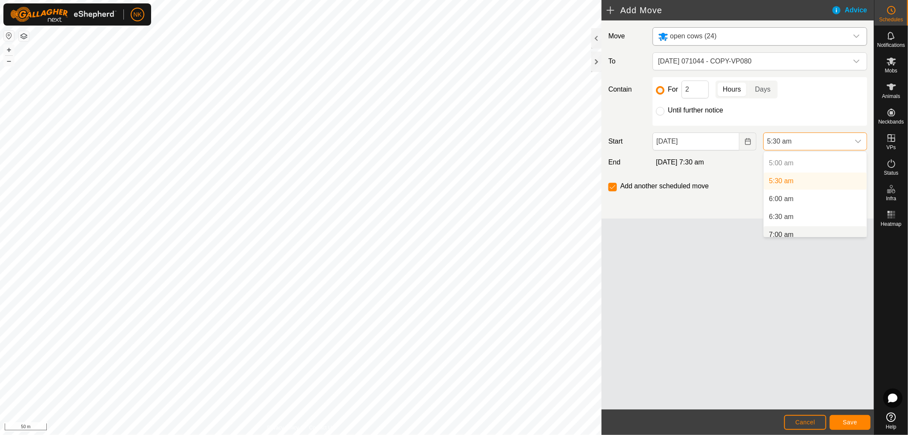
scroll to position [182, 0]
click at [780, 229] on li "7:00 am" at bounding box center [815, 228] width 103 height 17
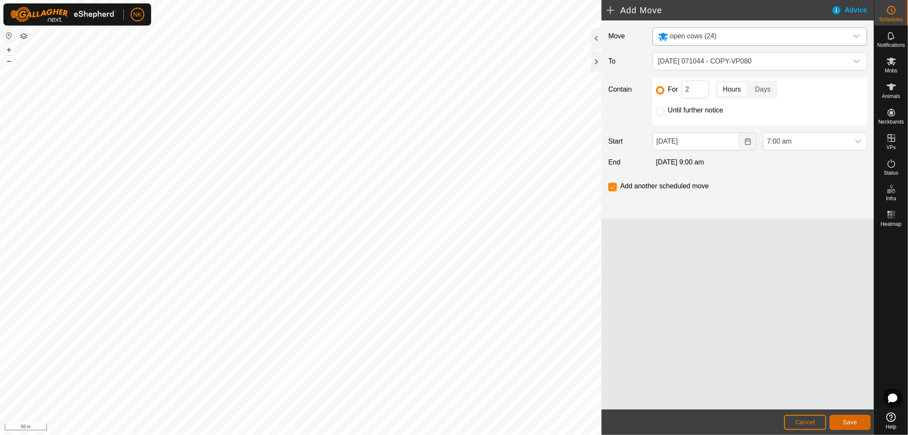
click at [848, 421] on span "Save" at bounding box center [850, 422] width 14 height 7
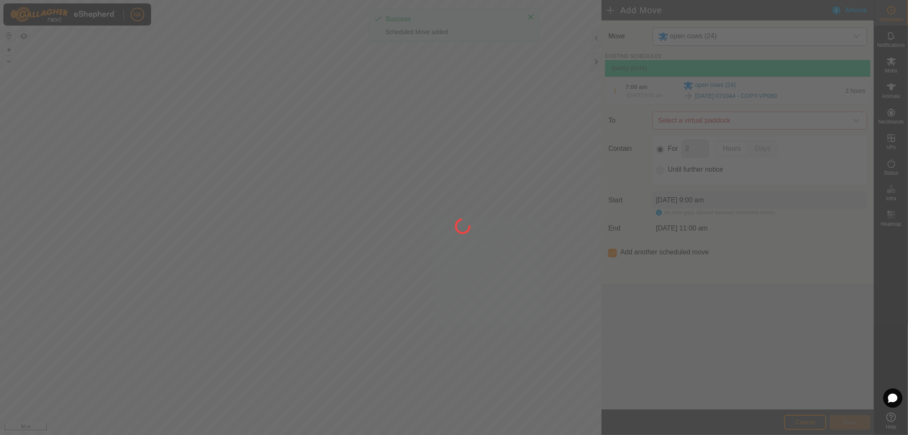
click at [741, 125] on div at bounding box center [454, 217] width 908 height 435
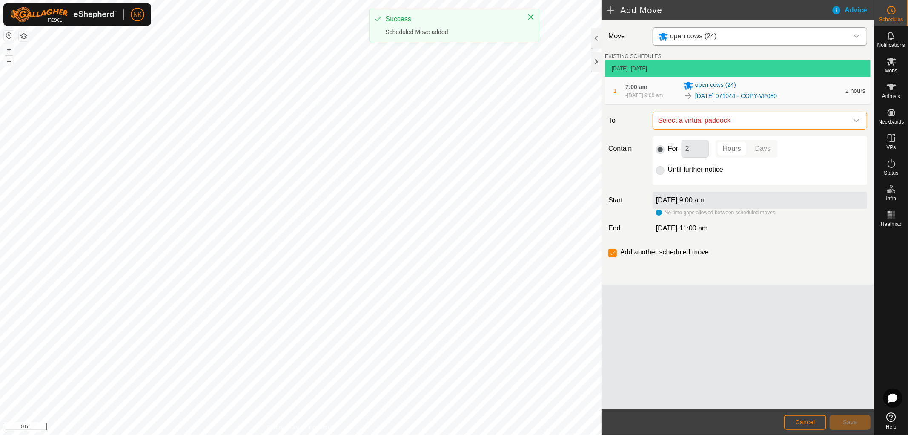
click at [741, 125] on span "Select a virtual paddock" at bounding box center [751, 120] width 193 height 17
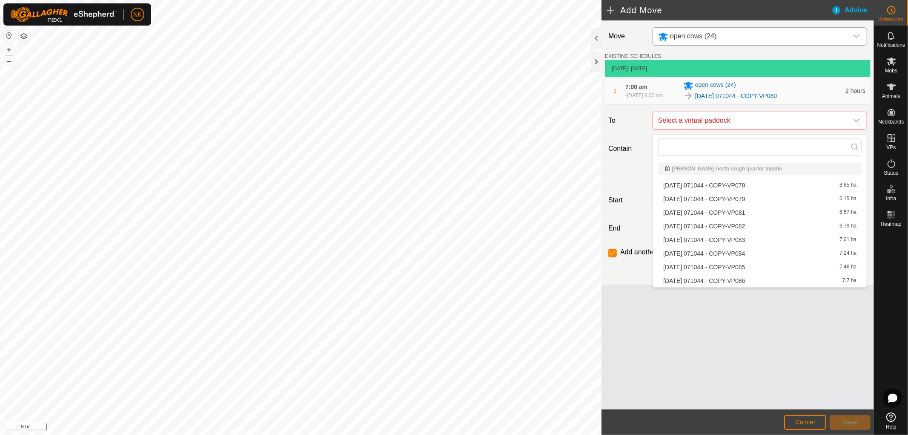
click at [738, 208] on li "[DATE] 071044 - COPY-VP081 6.57 ha" at bounding box center [760, 212] width 204 height 13
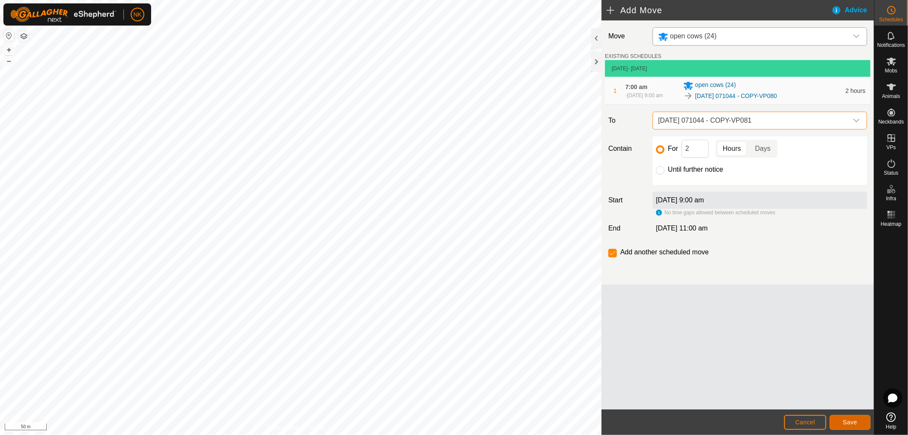
click at [846, 419] on span "Save" at bounding box center [850, 422] width 14 height 7
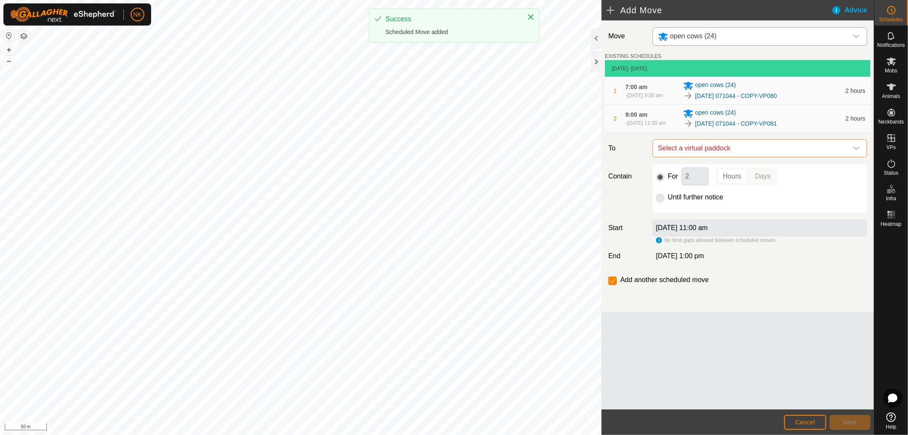
click at [754, 157] on span "Select a virtual paddock" at bounding box center [751, 148] width 193 height 17
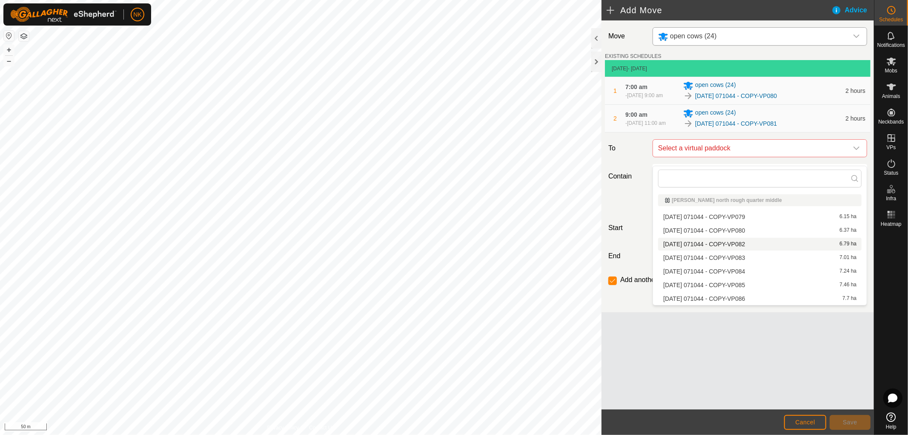
click at [742, 241] on li "[DATE] 071044 - COPY-VP082 6.79 ha" at bounding box center [760, 244] width 204 height 13
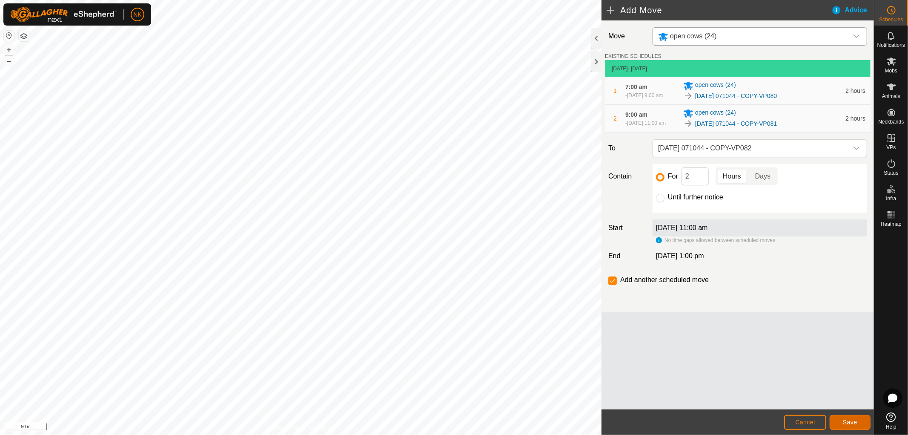
click at [840, 420] on button "Save" at bounding box center [850, 422] width 41 height 15
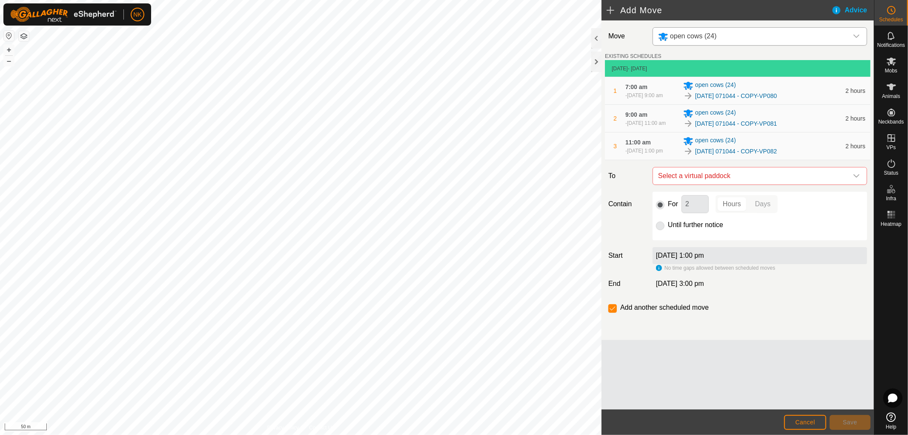
click at [753, 184] on span "Select a virtual paddock" at bounding box center [751, 175] width 193 height 17
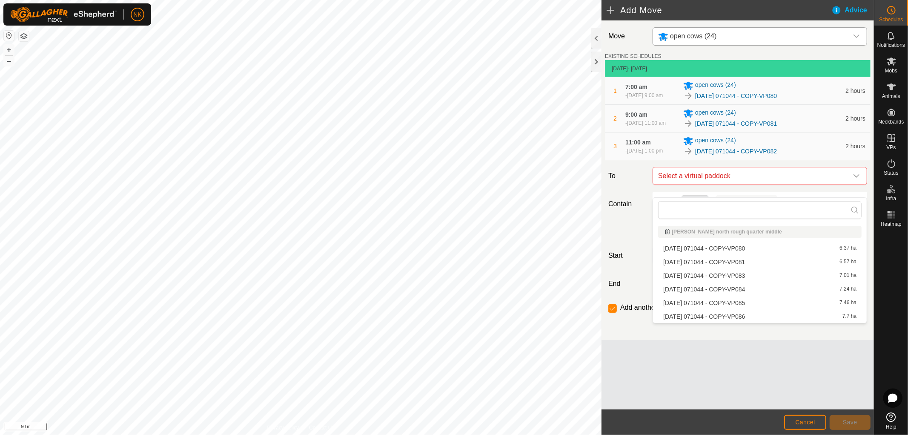
click at [736, 275] on li "[DATE] 071044 - COPY-VP083 7.01 ha" at bounding box center [760, 275] width 204 height 13
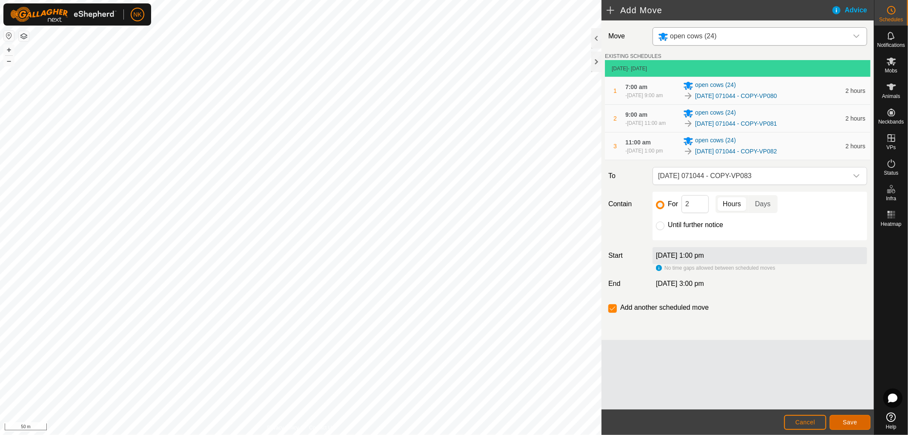
click at [850, 424] on span "Save" at bounding box center [850, 422] width 14 height 7
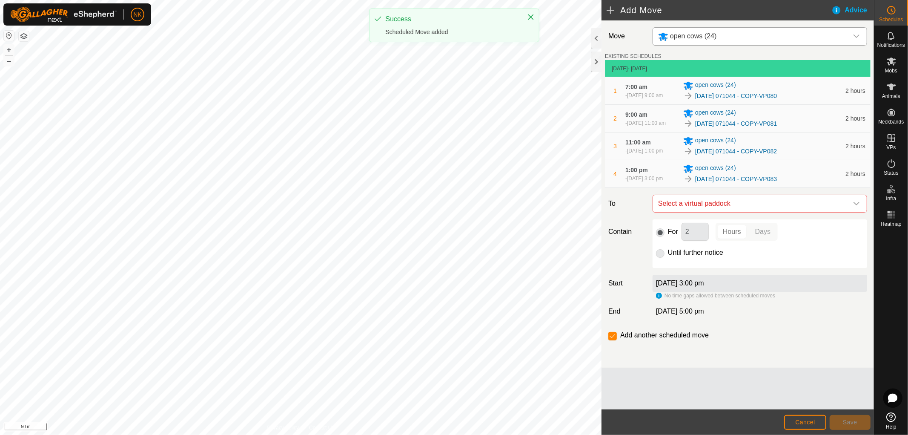
click at [739, 212] on span "Select a virtual paddock" at bounding box center [751, 203] width 193 height 17
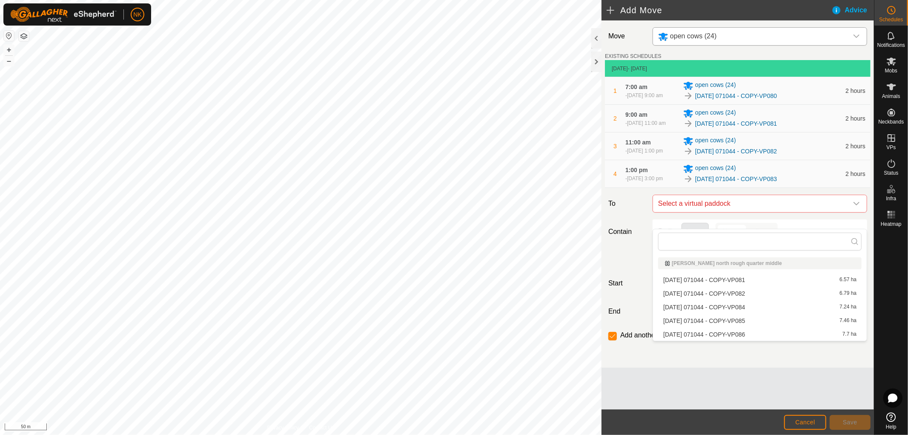
click at [743, 307] on li "[DATE] 071044 - COPY-VP084 7.24 ha" at bounding box center [760, 307] width 204 height 13
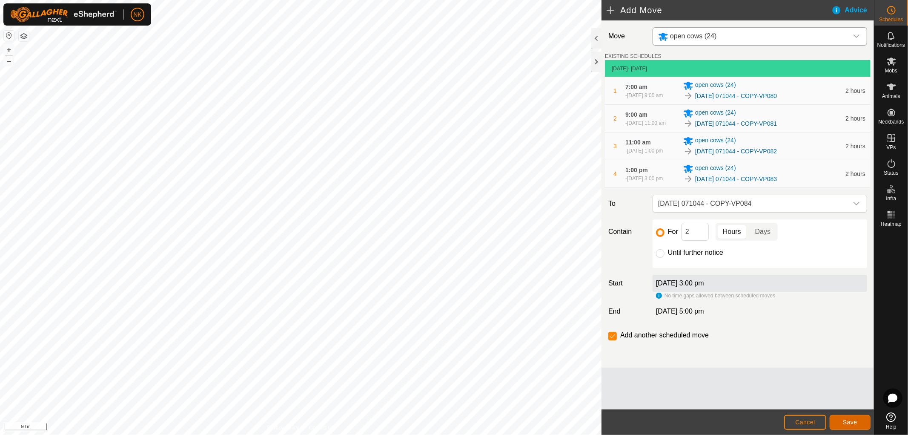
click at [841, 418] on button "Save" at bounding box center [850, 422] width 41 height 15
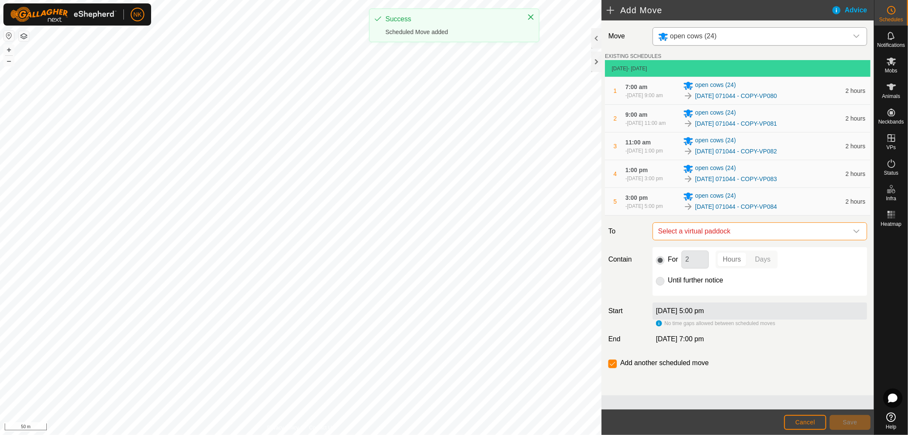
click at [744, 240] on span "Select a virtual paddock" at bounding box center [751, 231] width 193 height 17
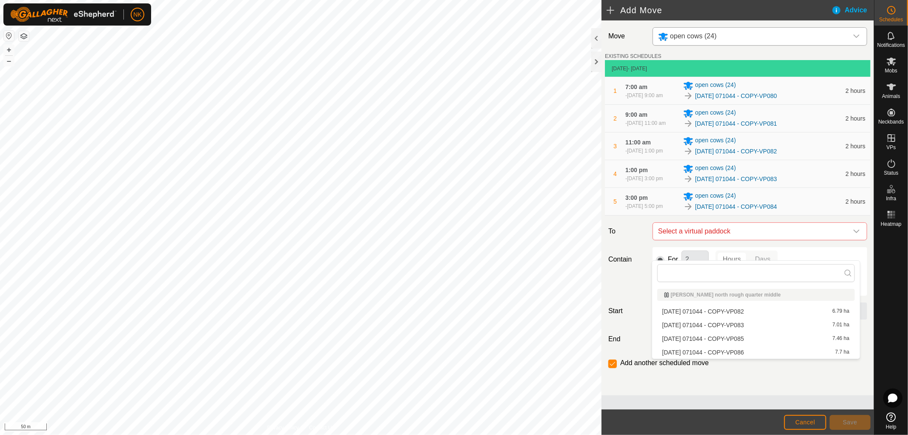
click at [725, 335] on li "[DATE] 071044 - COPY-VP085 7.46 ha" at bounding box center [756, 338] width 198 height 13
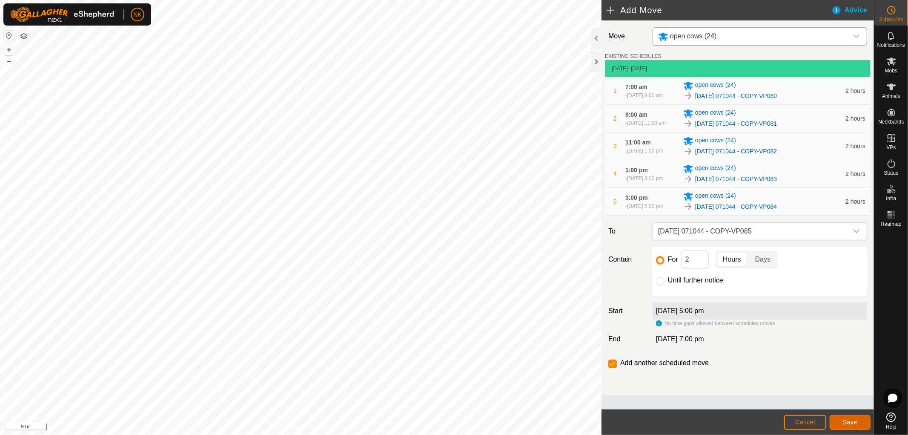
click at [853, 417] on button "Save" at bounding box center [850, 422] width 41 height 15
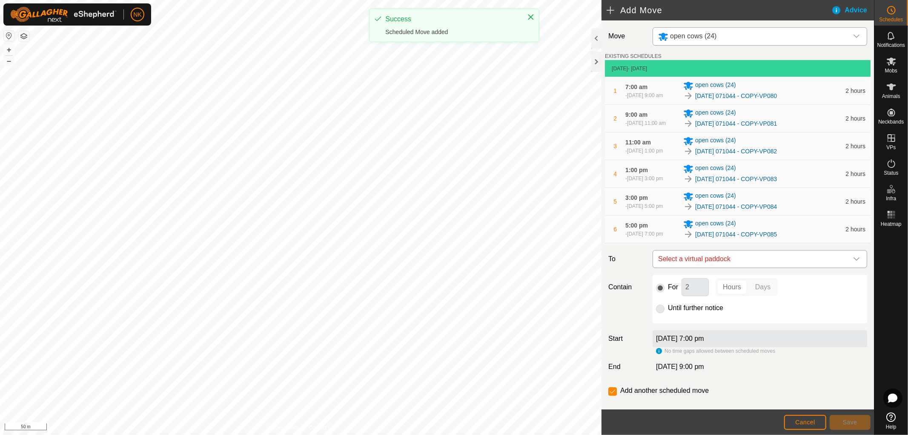
click at [758, 267] on span "Select a virtual paddock" at bounding box center [751, 258] width 193 height 17
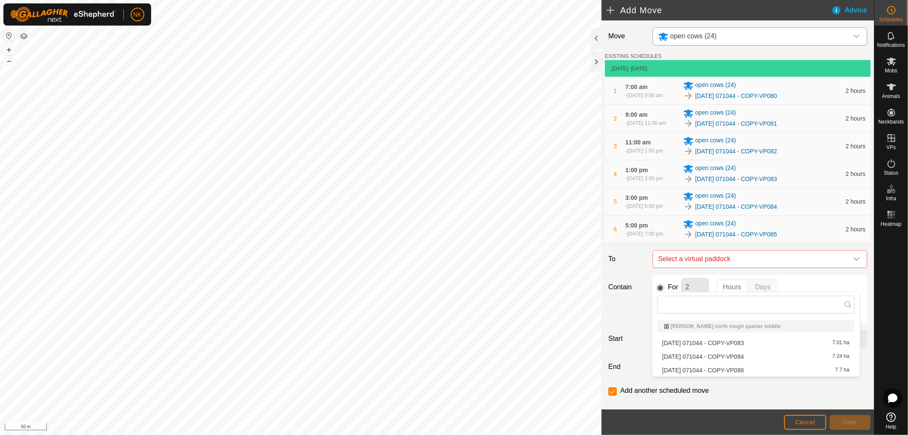
click at [746, 368] on li "[DATE] 071044 - COPY-VP086 7.7 ha" at bounding box center [756, 370] width 198 height 13
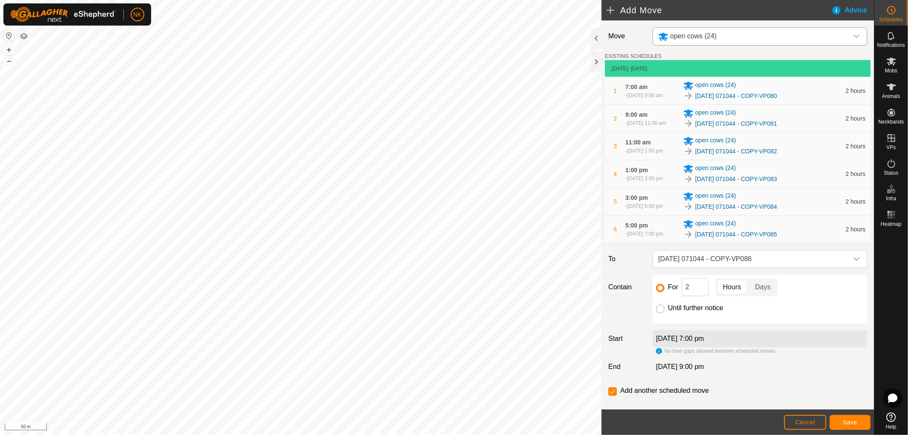
click at [662, 313] on input "Until further notice" at bounding box center [660, 308] width 9 height 9
radio input "true"
checkbox input "false"
click at [853, 423] on span "Save" at bounding box center [850, 422] width 14 height 7
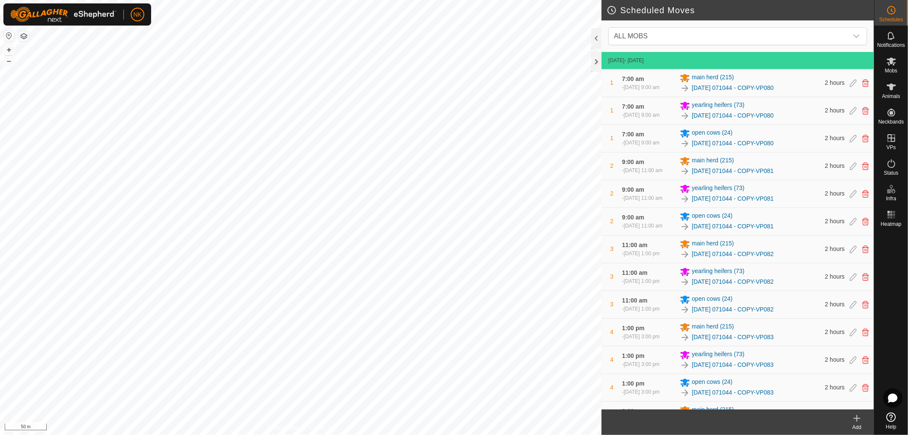
click at [858, 419] on icon at bounding box center [857, 418] width 10 height 10
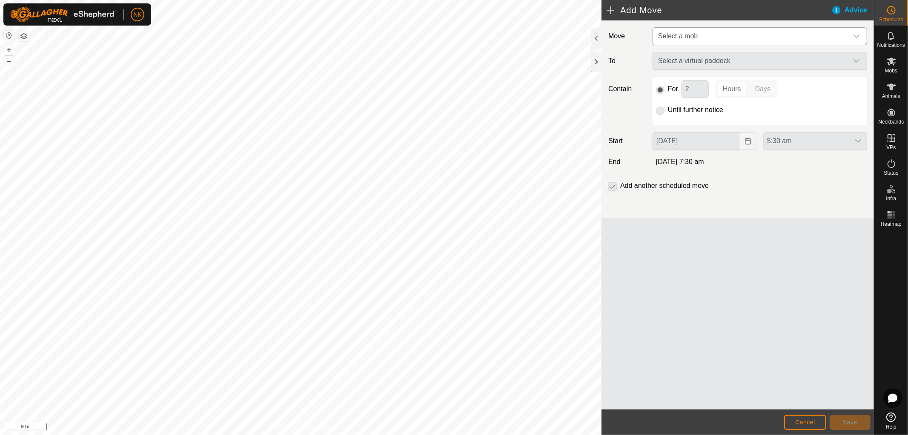
click at [716, 36] on span "Select a mob" at bounding box center [751, 36] width 193 height 17
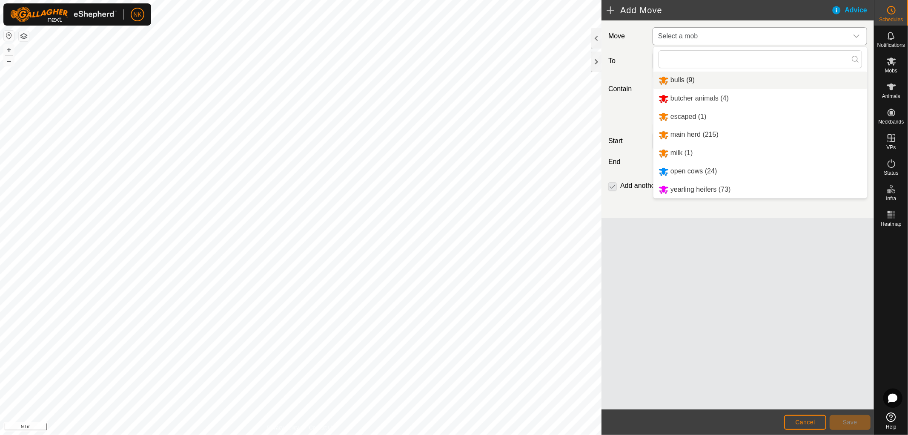
click at [696, 78] on li "bulls (9)" at bounding box center [761, 80] width 214 height 17
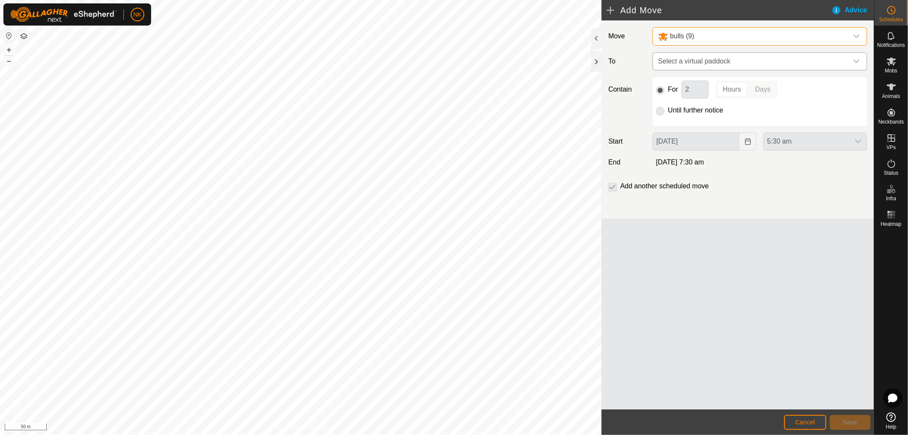
click at [704, 65] on span "Select a virtual paddock" at bounding box center [751, 61] width 193 height 17
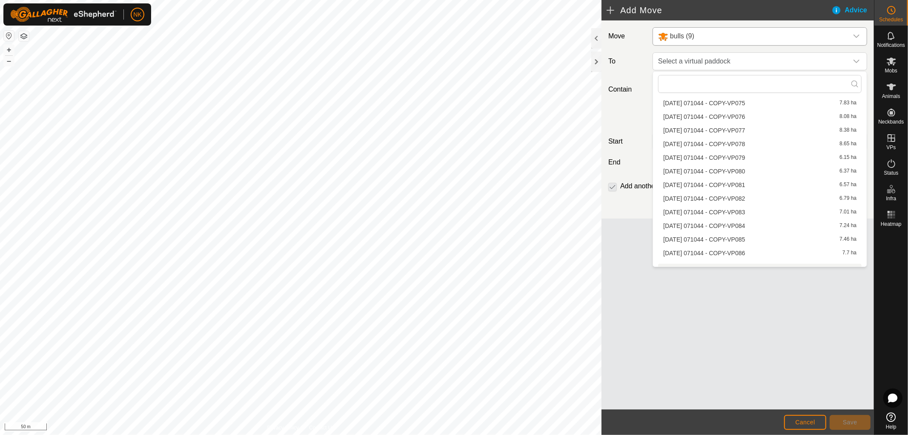
scroll to position [331, 0]
click at [726, 165] on li "[DATE] 071044 - COPY-VP080 6.37 ha" at bounding box center [760, 165] width 204 height 13
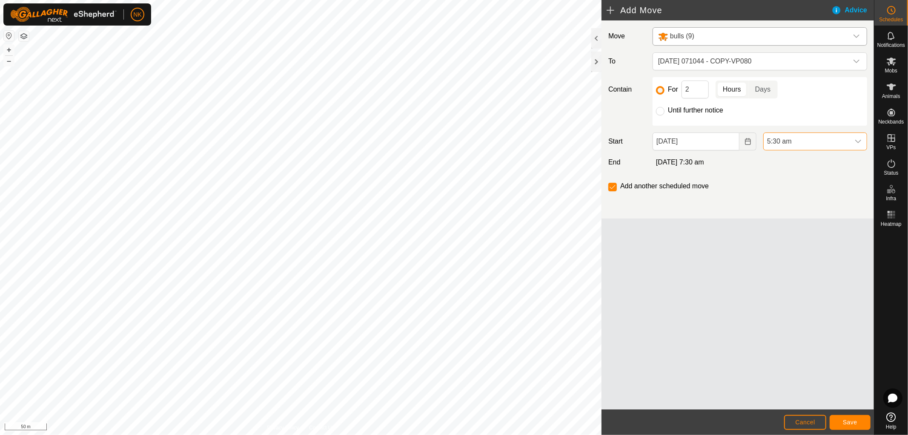
click at [805, 140] on span "5:30 am" at bounding box center [807, 141] width 86 height 17
click at [793, 189] on li "7:00 am" at bounding box center [815, 187] width 103 height 17
click at [852, 426] on button "Save" at bounding box center [850, 422] width 41 height 15
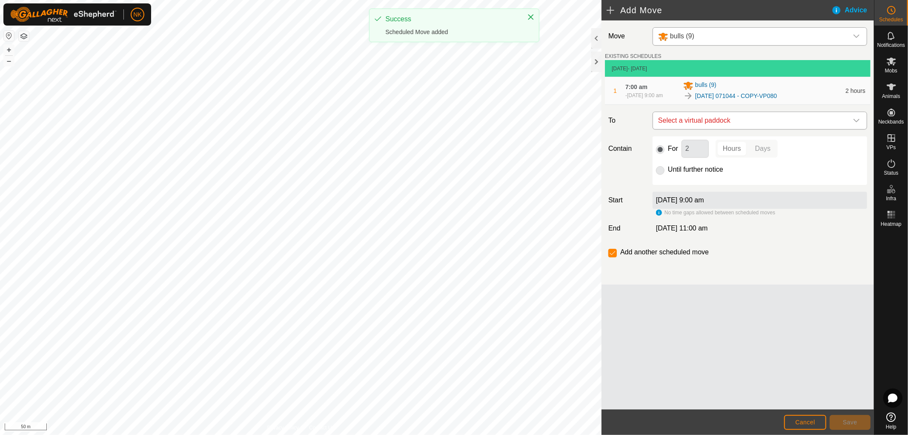
click at [765, 126] on span "Select a virtual paddock" at bounding box center [751, 120] width 193 height 17
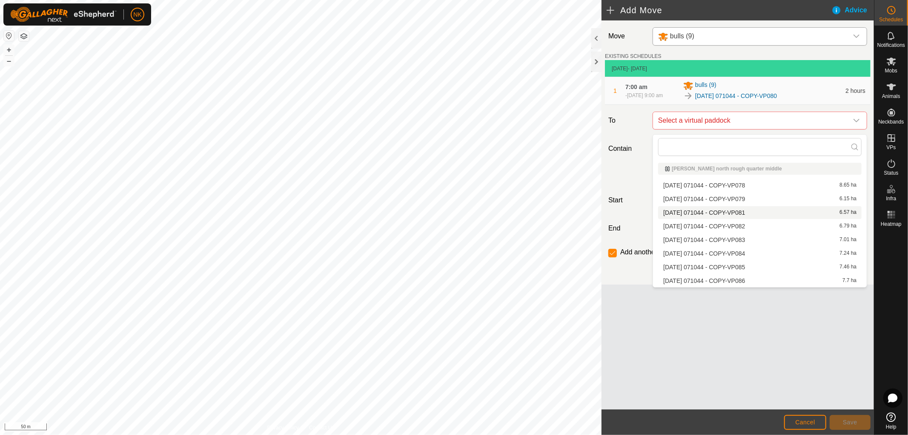
click at [737, 213] on li "[DATE] 071044 - COPY-VP081 6.57 ha" at bounding box center [760, 212] width 204 height 13
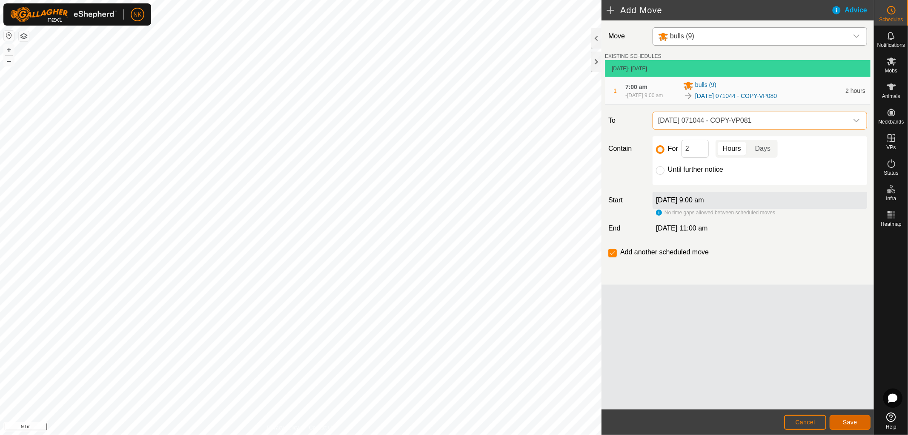
click at [852, 419] on span "Save" at bounding box center [850, 422] width 14 height 7
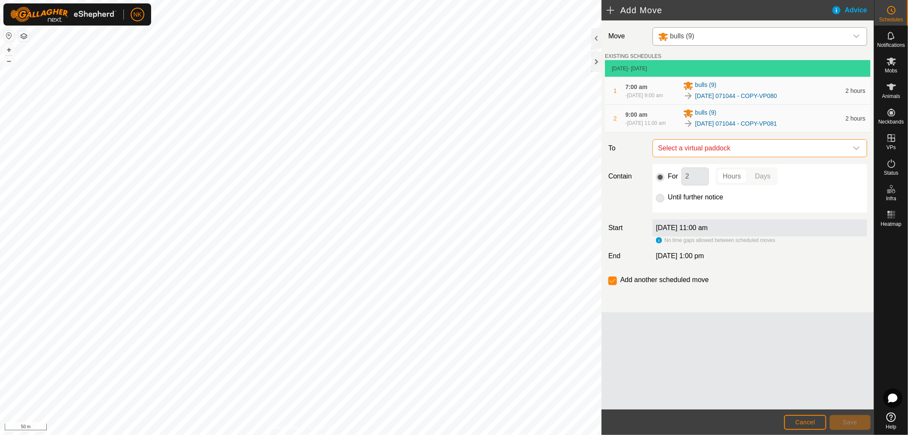
click at [772, 156] on span "Select a virtual paddock" at bounding box center [751, 148] width 193 height 17
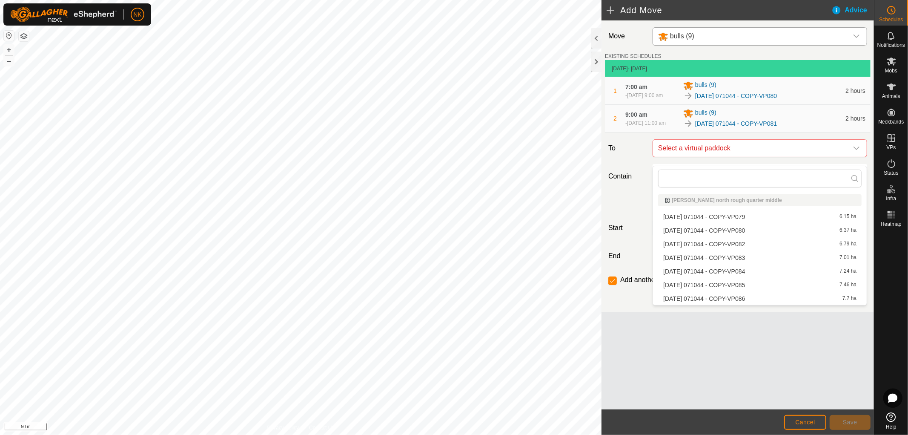
click at [735, 241] on li "[DATE] 071044 - COPY-VP082 6.79 ha" at bounding box center [760, 244] width 204 height 13
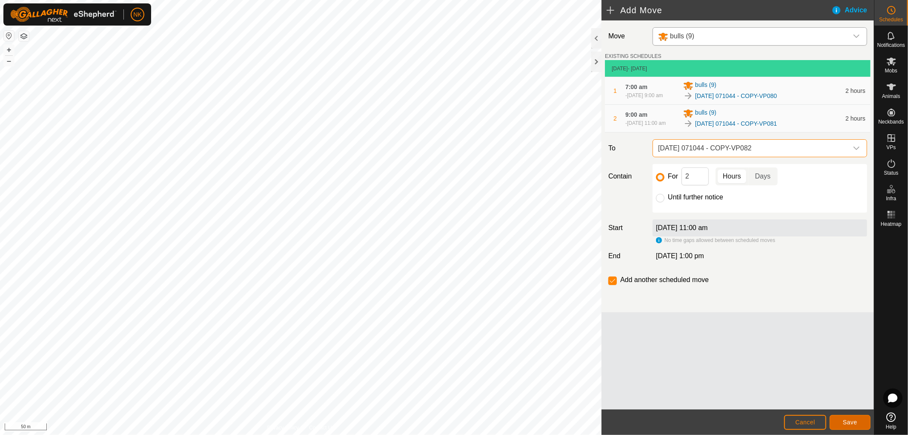
click at [846, 421] on span "Save" at bounding box center [850, 422] width 14 height 7
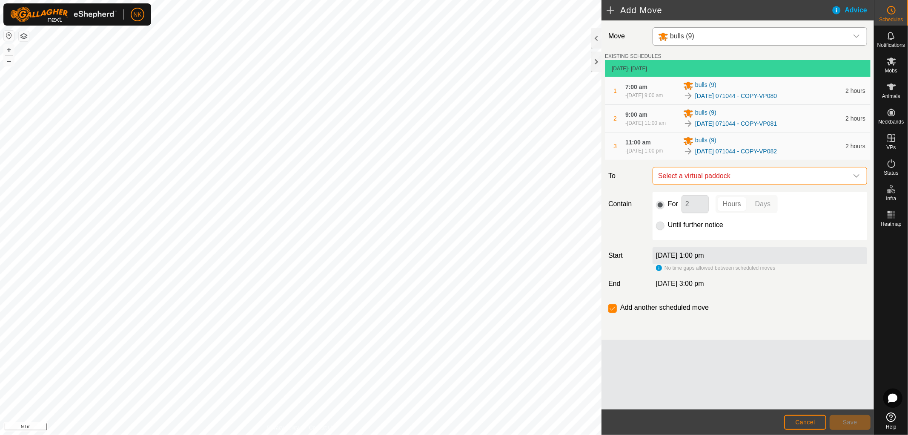
click at [777, 184] on span "Select a virtual paddock" at bounding box center [751, 175] width 193 height 17
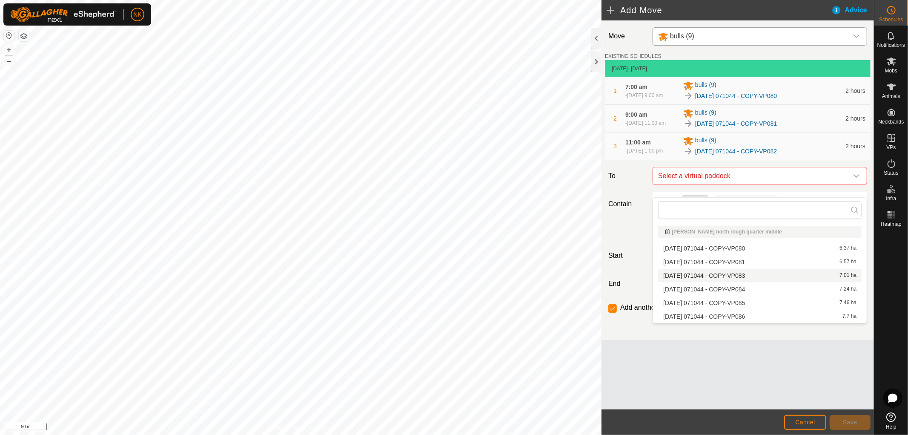
click at [734, 279] on li "[DATE] 071044 - COPY-VP083 7.01 ha" at bounding box center [760, 275] width 204 height 13
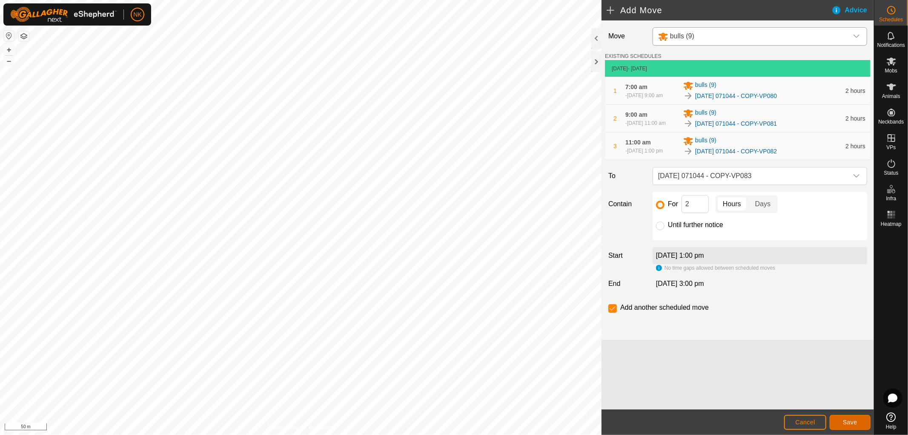
click at [850, 422] on span "Save" at bounding box center [850, 422] width 14 height 7
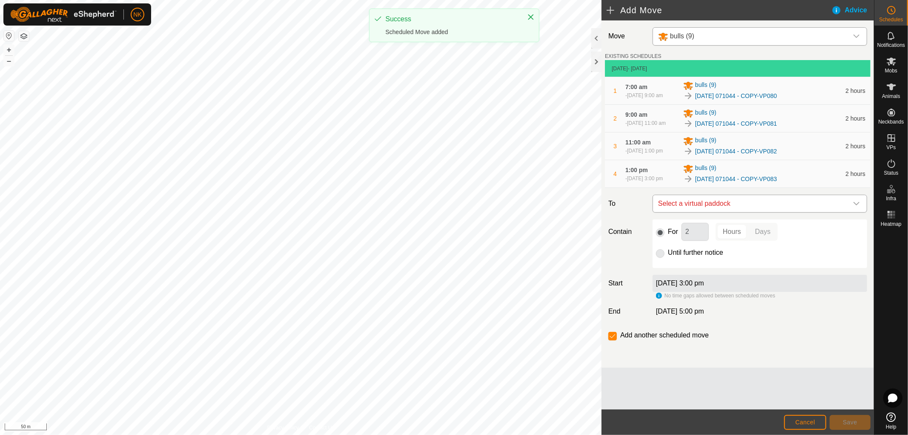
click at [757, 212] on span "Select a virtual paddock" at bounding box center [751, 203] width 193 height 17
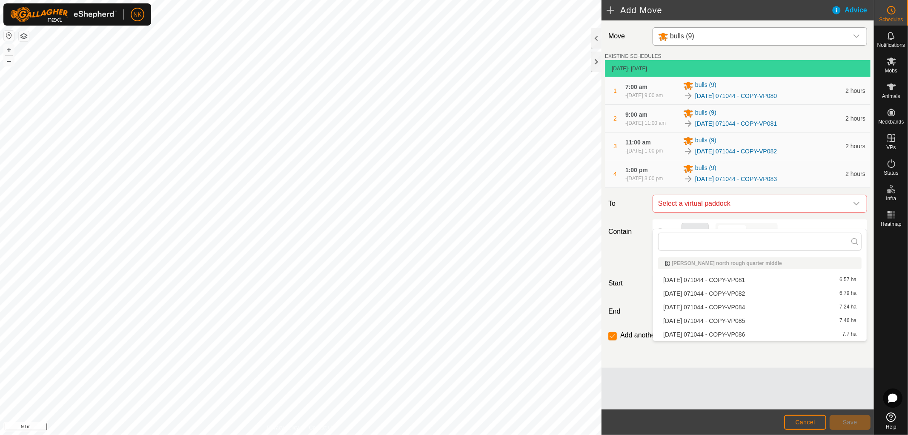
click at [738, 305] on span "[DATE] 071044 - COPY-VP084" at bounding box center [704, 307] width 82 height 6
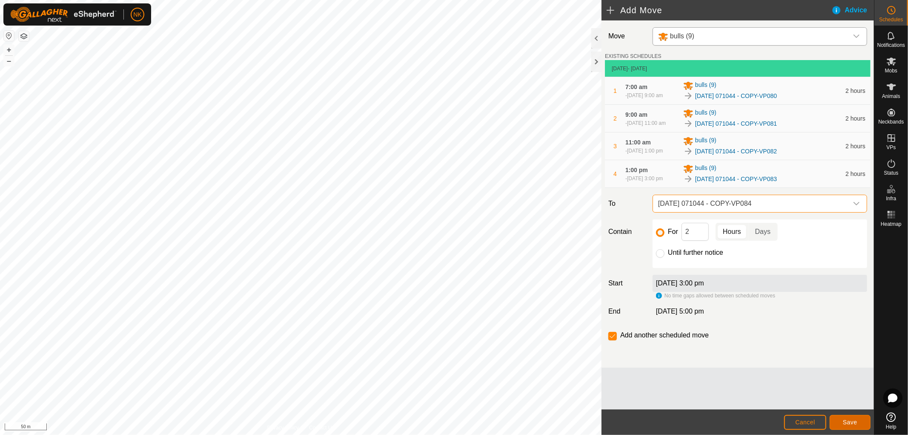
click at [843, 419] on span "Save" at bounding box center [850, 422] width 14 height 7
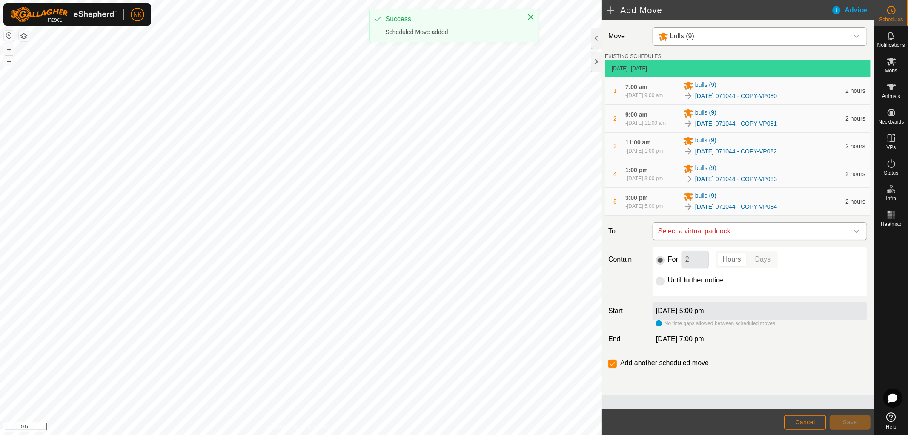
click at [781, 240] on span "Select a virtual paddock" at bounding box center [751, 231] width 193 height 17
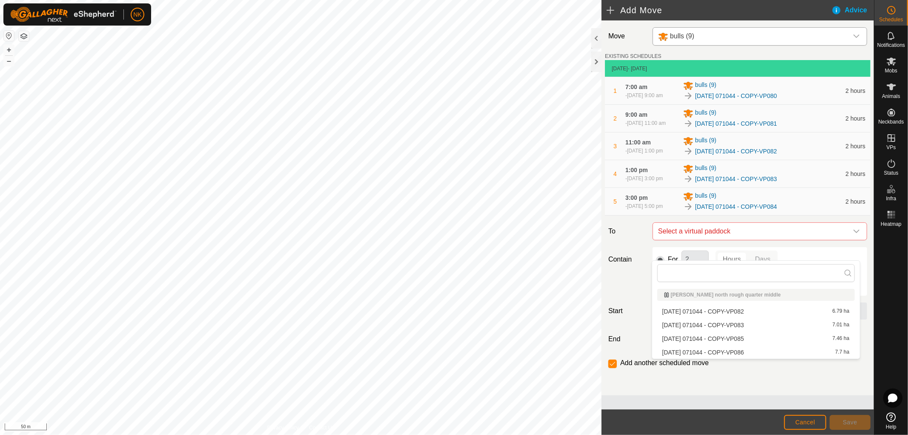
click at [741, 336] on li "[DATE] 071044 - COPY-VP085 7.46 ha" at bounding box center [756, 338] width 198 height 13
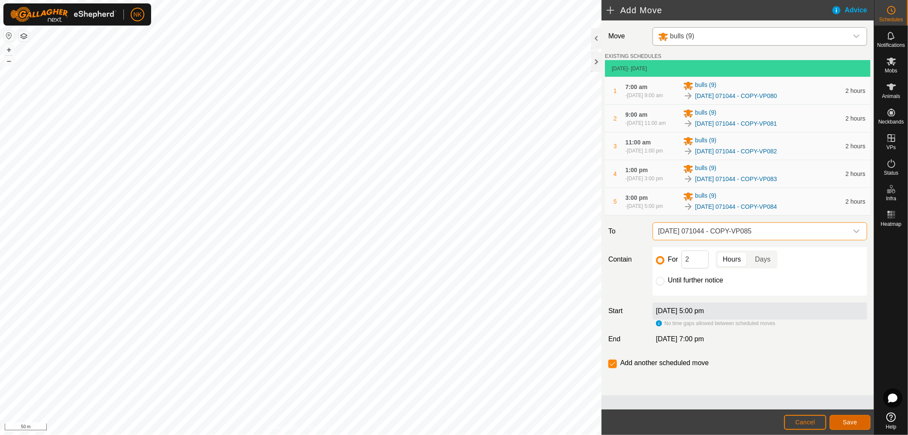
click at [850, 422] on span "Save" at bounding box center [850, 422] width 14 height 7
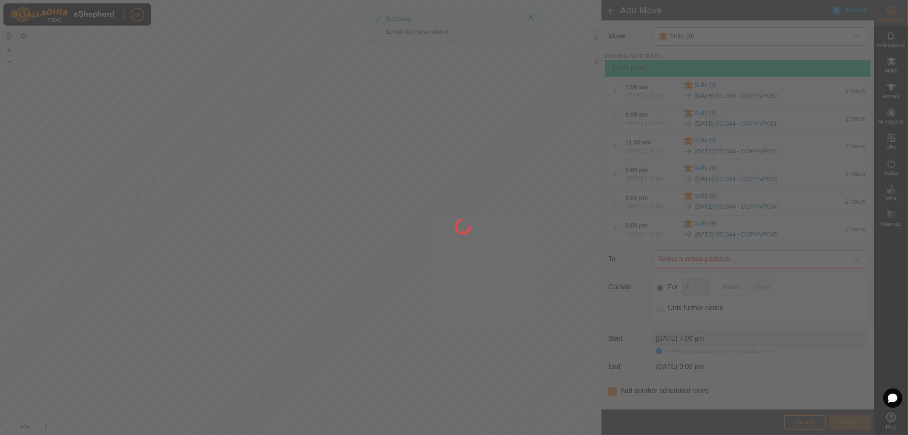
click at [757, 286] on div at bounding box center [454, 217] width 908 height 435
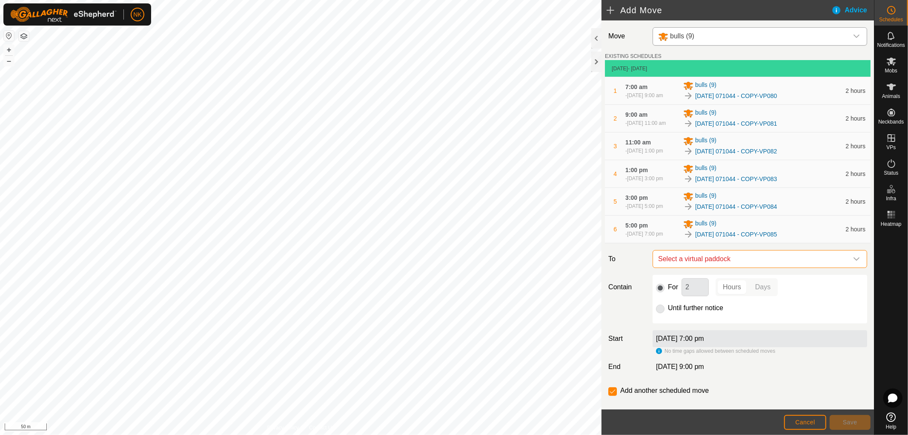
click at [757, 267] on span "Select a virtual paddock" at bounding box center [751, 258] width 193 height 17
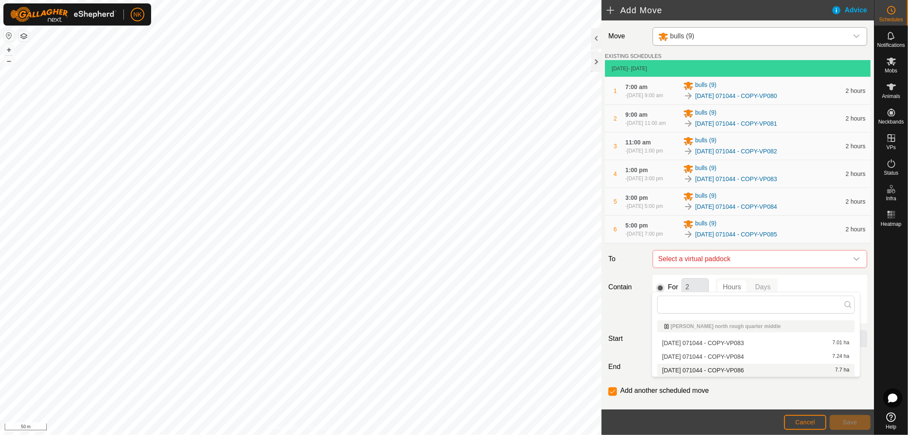
click at [737, 368] on li "[DATE] 071044 - COPY-VP086 7.7 ha" at bounding box center [756, 370] width 198 height 13
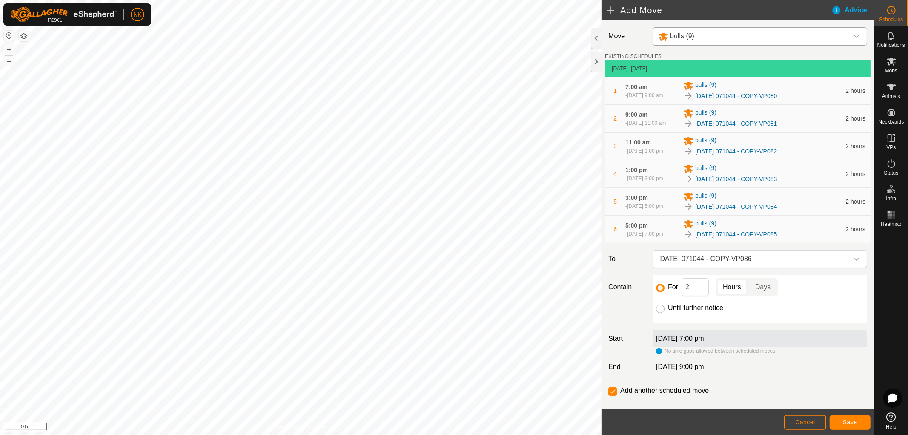
click at [662, 313] on input "Until further notice" at bounding box center [660, 308] width 9 height 9
radio input "true"
checkbox input "false"
click at [842, 415] on button "Save" at bounding box center [850, 422] width 41 height 15
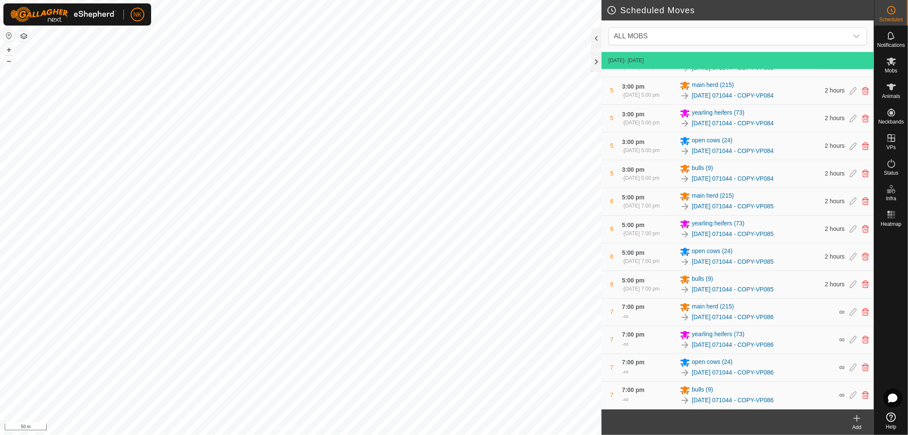
scroll to position [527, 0]
